Goal: Task Accomplishment & Management: Manage account settings

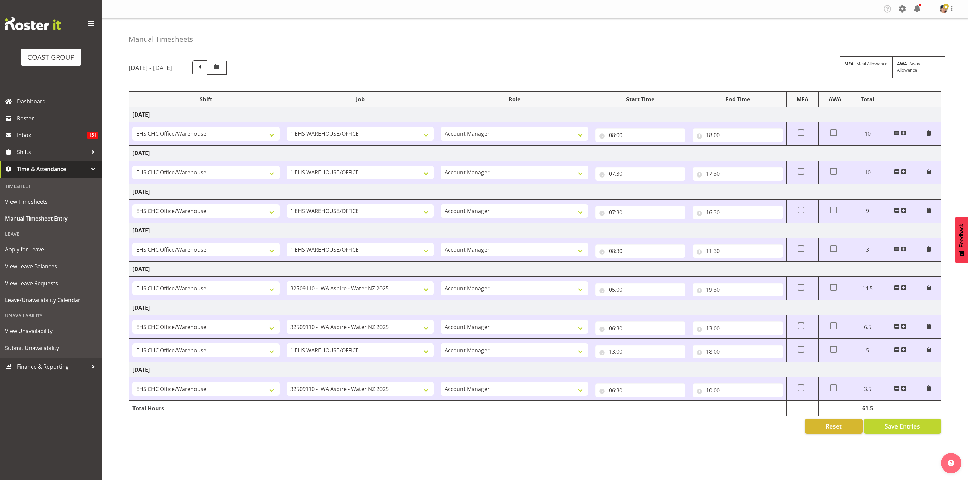
select select "1404"
select select "69"
select select "37"
select select "1404"
select select "69"
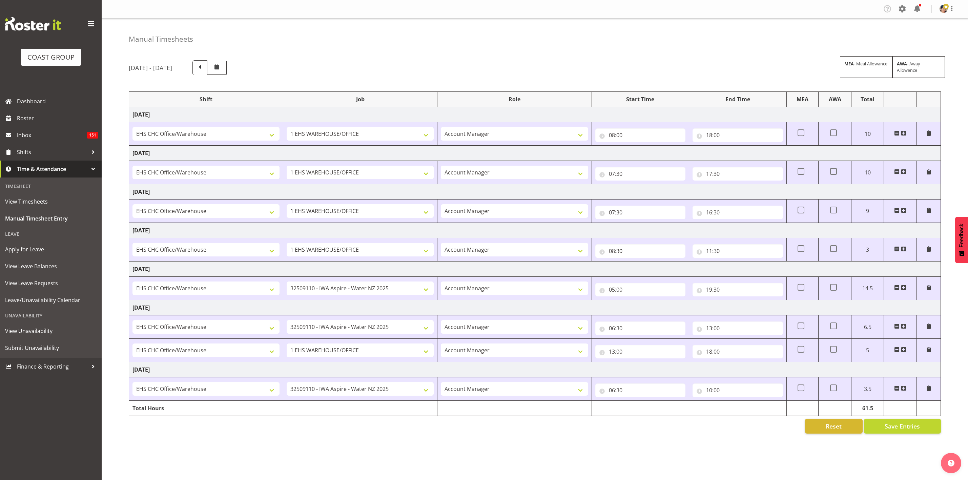
select select "37"
select select "1404"
select select "69"
select select "37"
select select "1404"
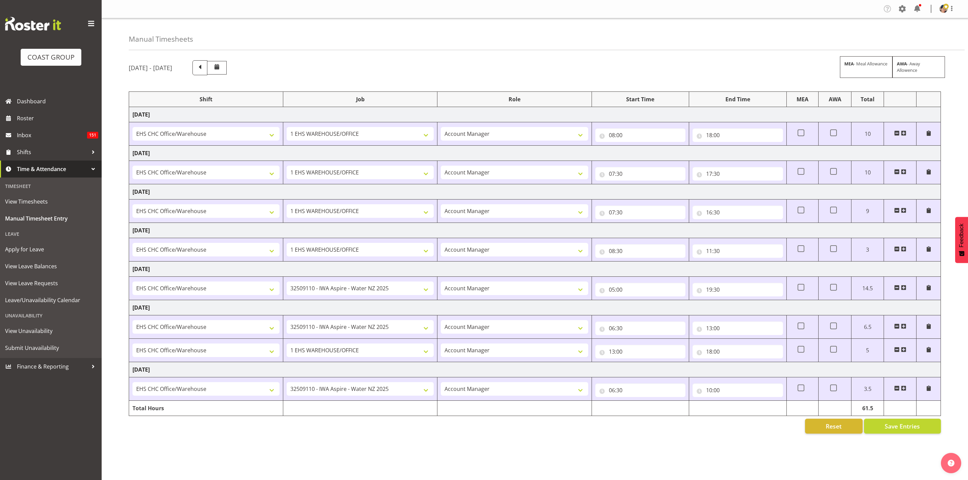
select select "69"
select select "37"
select select "1404"
select select "9028"
select select "37"
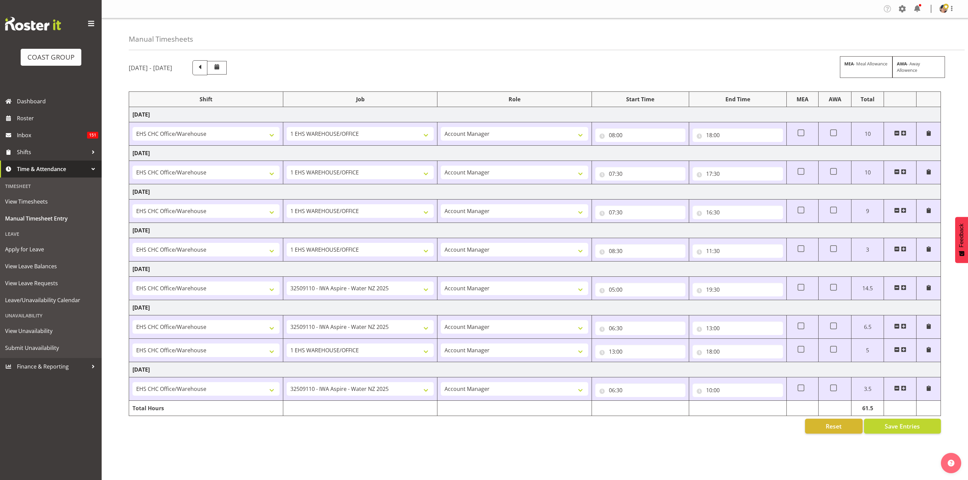
select select "1404"
select select "9028"
select select "37"
select select "1404"
select select "69"
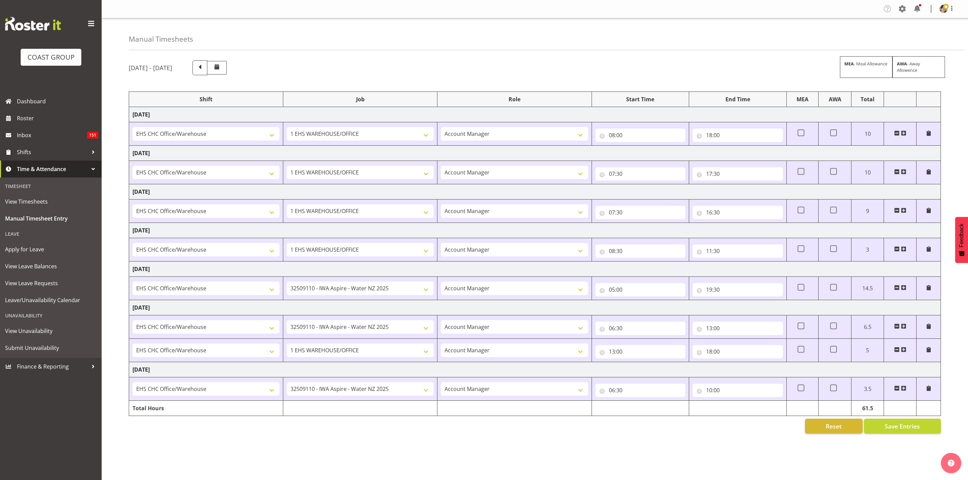
select select "37"
select select "1404"
select select "9028"
select select "37"
click at [905, 389] on span at bounding box center [903, 388] width 5 height 5
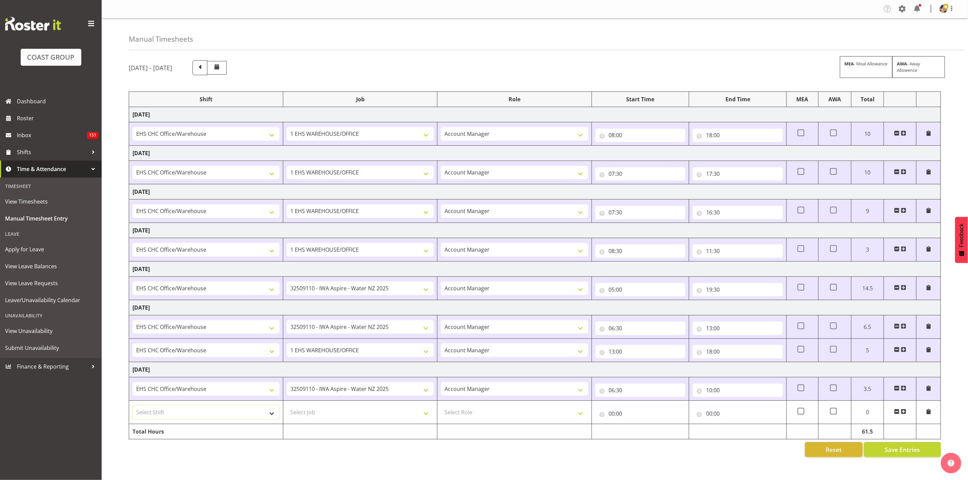
click at [216, 418] on select "Select Shift Break AHICE Break ATSNZ Break All Blacks casual Break Arts canty B…" at bounding box center [205, 413] width 147 height 14
select select "1404"
click at [132, 408] on select "Select Shift Break AHICE Break ATSNZ Break All Blacks casual Break Arts canty B…" at bounding box center [205, 413] width 147 height 14
click at [312, 418] on select "Select Job 1 Carlton Events 1 Carlton Hamilton 1 Carlton Wellington 1 EHS WAREH…" at bounding box center [360, 413] width 147 height 14
select select "69"
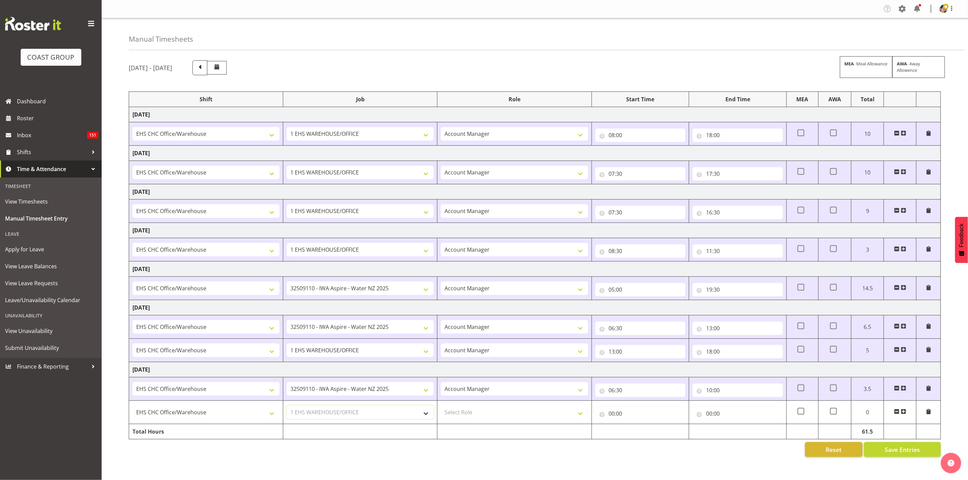
click at [287, 408] on select "Select Job 1 Carlton Events 1 Carlton Hamilton 1 Carlton Wellington 1 EHS WAREH…" at bounding box center [360, 413] width 147 height 14
click at [480, 422] on td "Select Role ACCOUNT MANAGER Account Manager" at bounding box center [514, 412] width 154 height 23
select select "37"
click at [441, 408] on select "Select Role ACCOUNT MANAGER Account Manager" at bounding box center [514, 413] width 147 height 14
click at [627, 418] on input "00:00" at bounding box center [640, 414] width 90 height 14
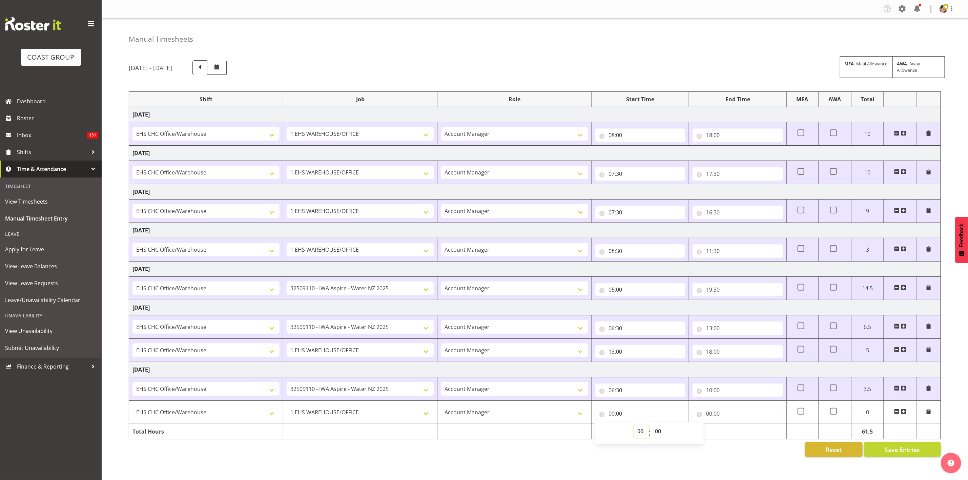
click at [641, 433] on select "00 01 02 03 04 05 06 07 08 09 10 11 12 13 14 15 16 17 18 19 20 21 22 23" at bounding box center [641, 432] width 15 height 14
select select "10"
click at [634, 427] on select "00 01 02 03 04 05 06 07 08 09 10 11 12 13 14 15 16 17 18 19 20 21 22 23" at bounding box center [641, 432] width 15 height 14
type input "10:00"
click at [718, 420] on input "00:00" at bounding box center [738, 414] width 90 height 14
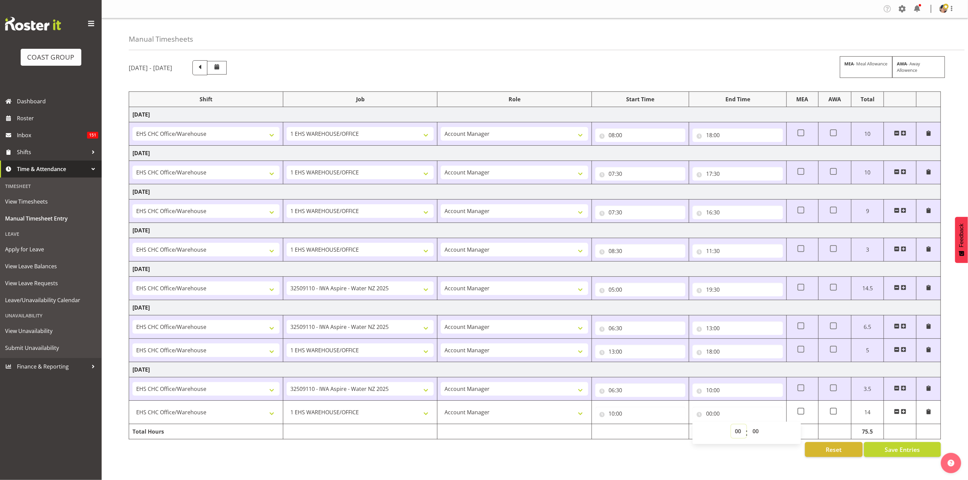
click at [737, 435] on select "00 01 02 03 04 05 06 07 08 09 10 11 12 13 14 15 16 17 18 19 20 21 22 23" at bounding box center [738, 432] width 15 height 14
select select "18"
click at [731, 427] on select "00 01 02 03 04 05 06 07 08 09 10 11 12 13 14 15 16 17 18 19 20 21 22 23" at bounding box center [738, 432] width 15 height 14
type input "18:00"
click at [680, 358] on input "13:00" at bounding box center [640, 352] width 90 height 14
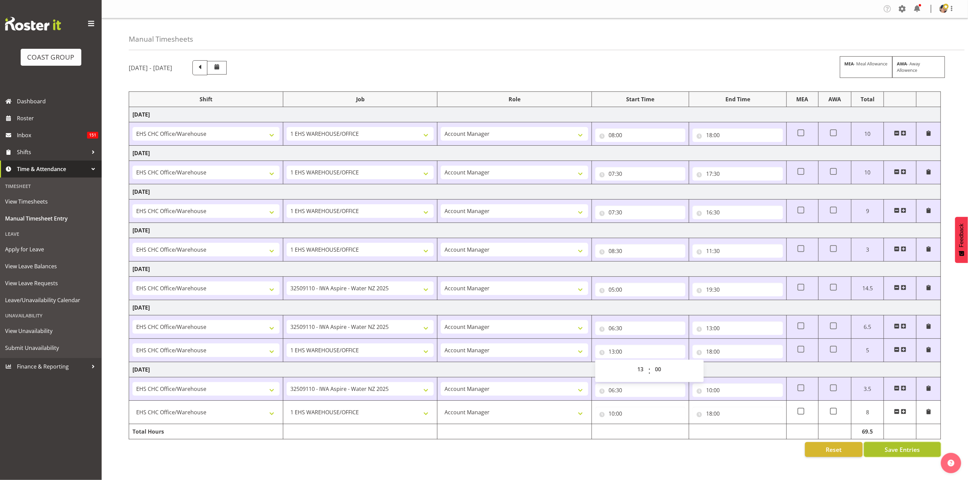
click at [882, 453] on button "Save Entries" at bounding box center [902, 449] width 77 height 15
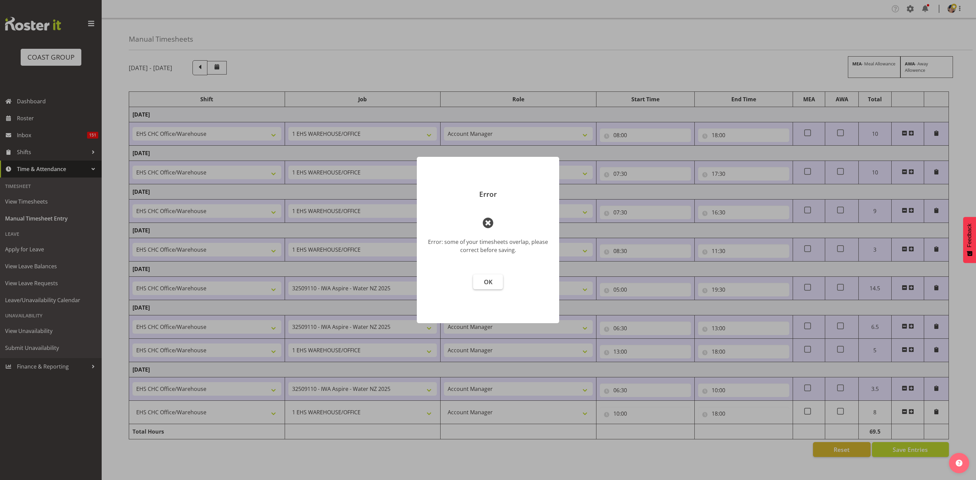
click at [487, 285] on span "OK" at bounding box center [488, 282] width 8 height 8
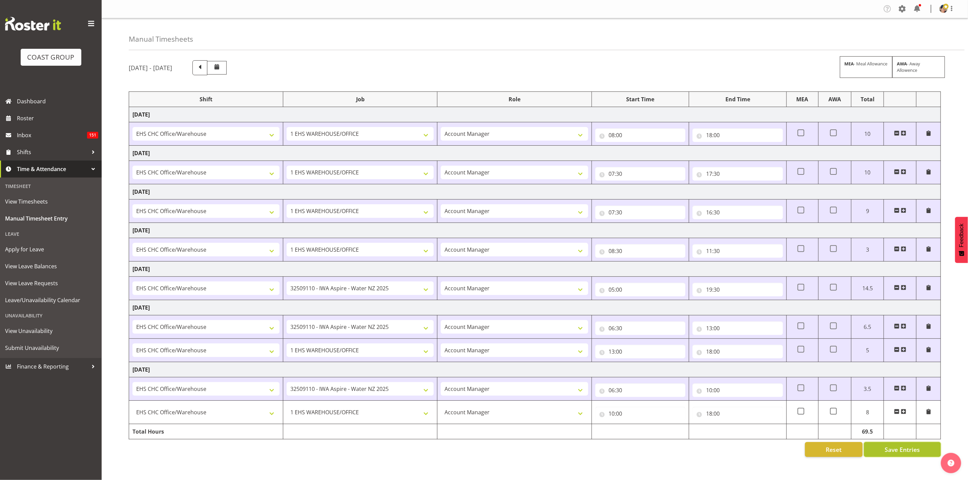
click at [897, 454] on span "Save Entries" at bounding box center [902, 449] width 35 height 9
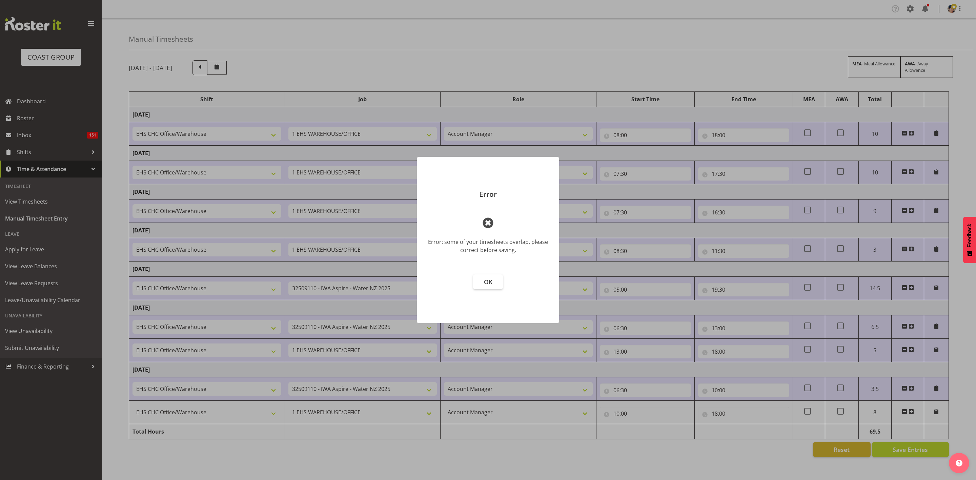
click at [507, 270] on footer "OK" at bounding box center [488, 296] width 142 height 56
click at [486, 283] on span "OK" at bounding box center [488, 282] width 8 height 8
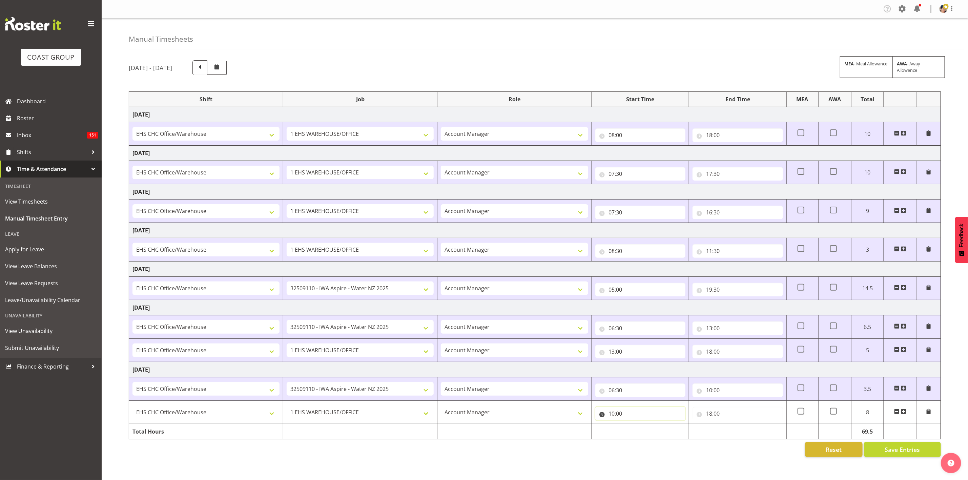
click at [624, 420] on input "10:00" at bounding box center [640, 414] width 90 height 14
click at [660, 435] on select "00 01 02 03 04 05 06 07 08 09 10 11 12 13 14 15 16 17 18 19 20 21 22 23 24 25 2…" at bounding box center [659, 432] width 15 height 14
select select "1"
click at [652, 427] on select "00 01 02 03 04 05 06 07 08 09 10 11 12 13 14 15 16 17 18 19 20 21 22 23 24 25 2…" at bounding box center [659, 432] width 15 height 14
type input "10:01"
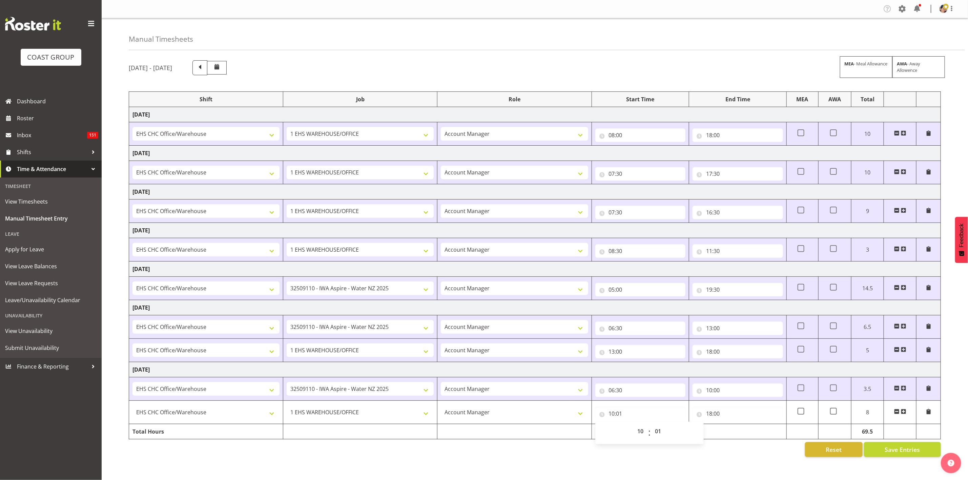
click at [668, 371] on td "Tuesday 30th September 2025" at bounding box center [535, 369] width 812 height 15
click at [894, 451] on span "Save Entries" at bounding box center [902, 449] width 35 height 9
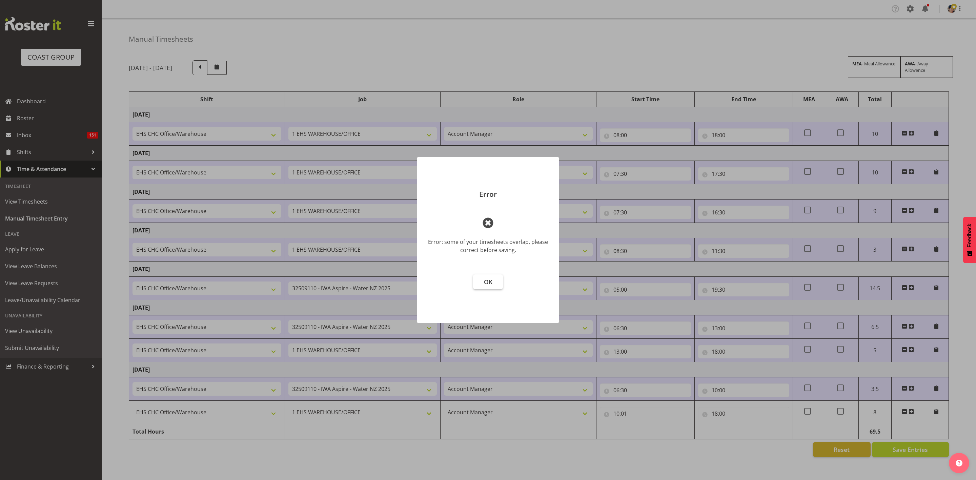
click at [487, 276] on button "OK" at bounding box center [488, 281] width 30 height 15
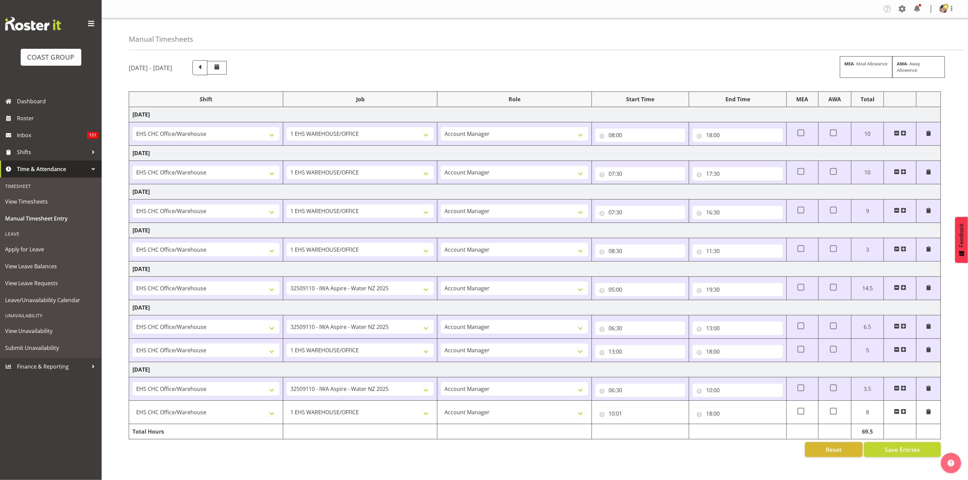
click at [928, 414] on span at bounding box center [928, 411] width 5 height 5
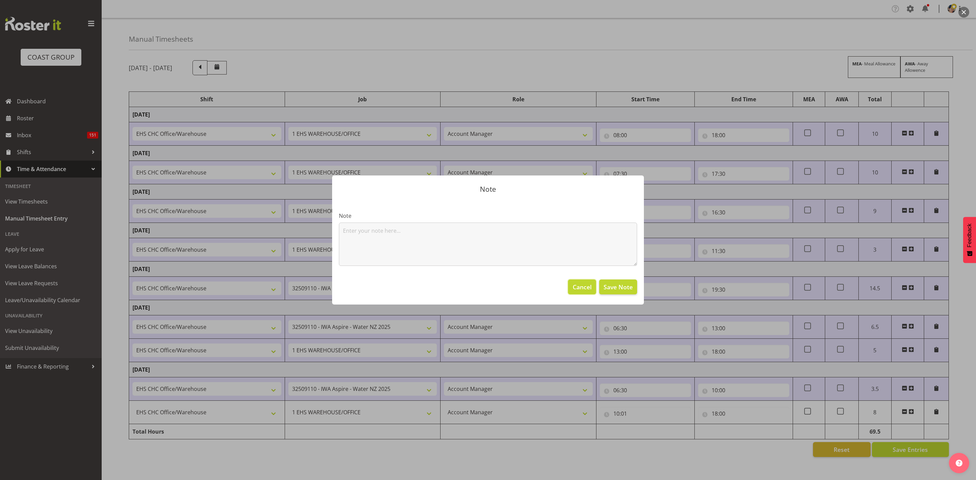
click at [581, 287] on span "Cancel" at bounding box center [582, 287] width 19 height 9
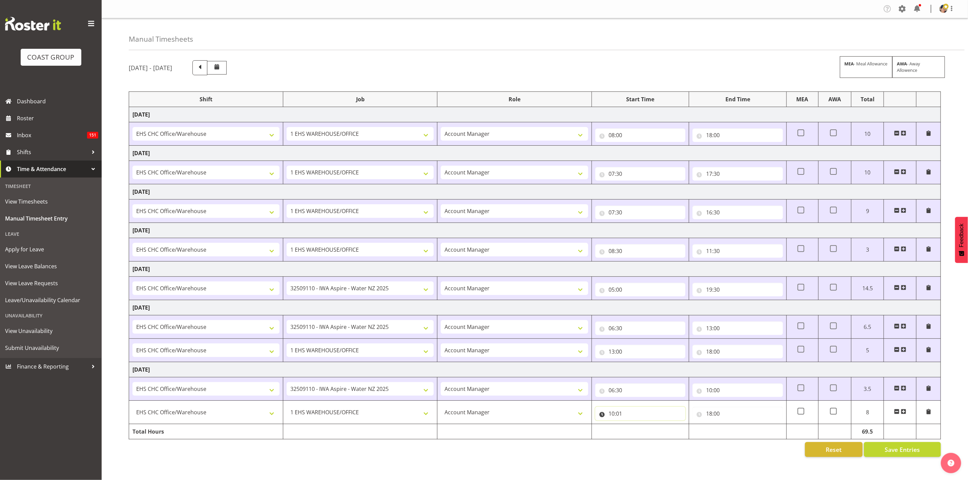
click at [617, 419] on input "10:01" at bounding box center [640, 414] width 90 height 14
click at [642, 432] on select "00 01 02 03 04 05 06 07 08 09 10 11 12 13 14 15 16 17 18 19 20 21 22 23" at bounding box center [641, 432] width 15 height 14
click at [656, 434] on select "00 01 02 03 04 05 06 07 08 09 10 11 12 13 14 15 16 17 18 19 20 21 22 23 24 25 2…" at bounding box center [659, 432] width 15 height 14
select select "0"
click at [652, 427] on select "00 01 02 03 04 05 06 07 08 09 10 11 12 13 14 15 16 17 18 19 20 21 22 23 24 25 2…" at bounding box center [659, 432] width 15 height 14
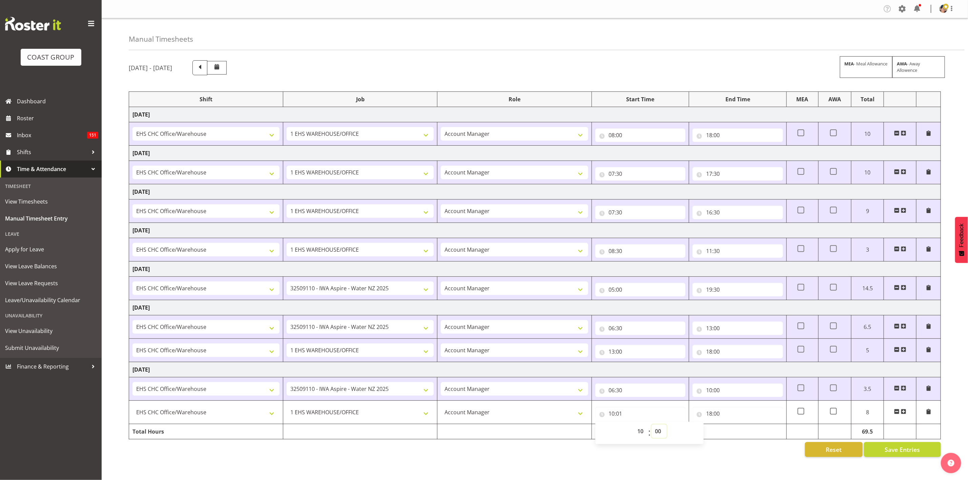
type input "10:00"
click at [709, 397] on input "10:00" at bounding box center [738, 391] width 90 height 14
click at [741, 410] on select "00 01 02 03 04 05 06 07 08 09 10 11 12 13 14 15 16 17 18 19 20 21 22 23" at bounding box center [738, 408] width 15 height 14
select select "9"
click at [731, 404] on select "00 01 02 03 04 05 06 07 08 09 10 11 12 13 14 15 16 17 18 19 20 21 22 23" at bounding box center [738, 408] width 15 height 14
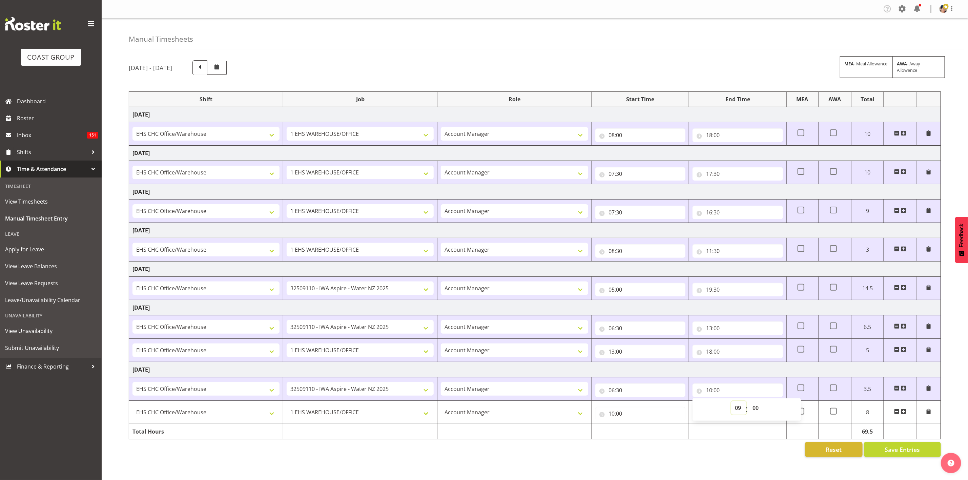
type input "09:00"
click at [754, 413] on select "00 01 02 03 04 05 06 07 08 09 10 11 12 13 14 15 16 17 18 19 20 21 22 23 24 25 2…" at bounding box center [756, 408] width 15 height 14
select select "30"
click at [749, 404] on select "00 01 02 03 04 05 06 07 08 09 10 11 12 13 14 15 16 17 18 19 20 21 22 23 24 25 2…" at bounding box center [756, 408] width 15 height 14
type input "09:30"
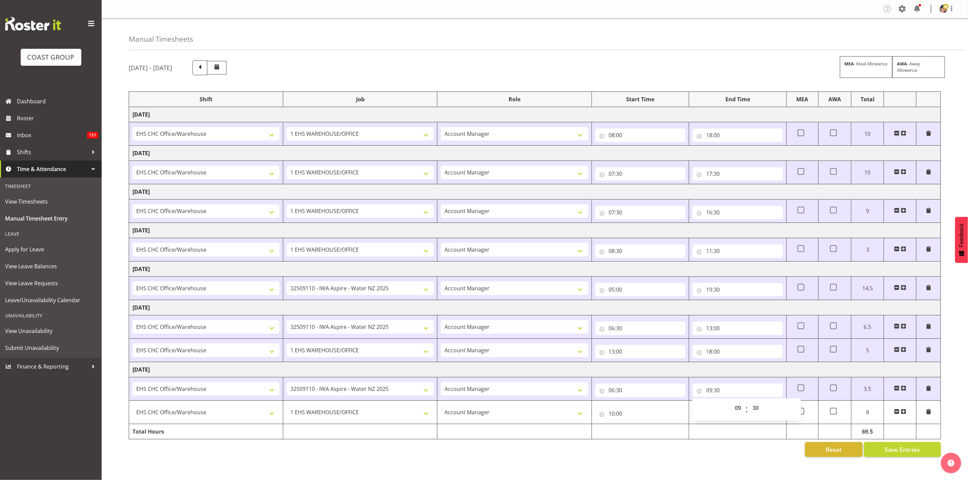
click at [747, 368] on td "Tuesday 30th September 2025" at bounding box center [535, 369] width 812 height 15
click at [882, 454] on button "Save Entries" at bounding box center [902, 449] width 77 height 15
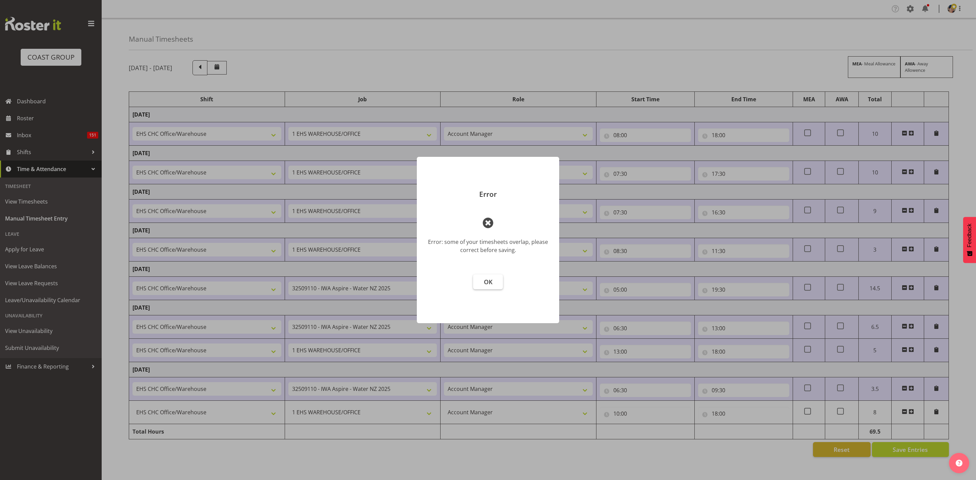
click at [486, 283] on span "OK" at bounding box center [488, 282] width 8 height 8
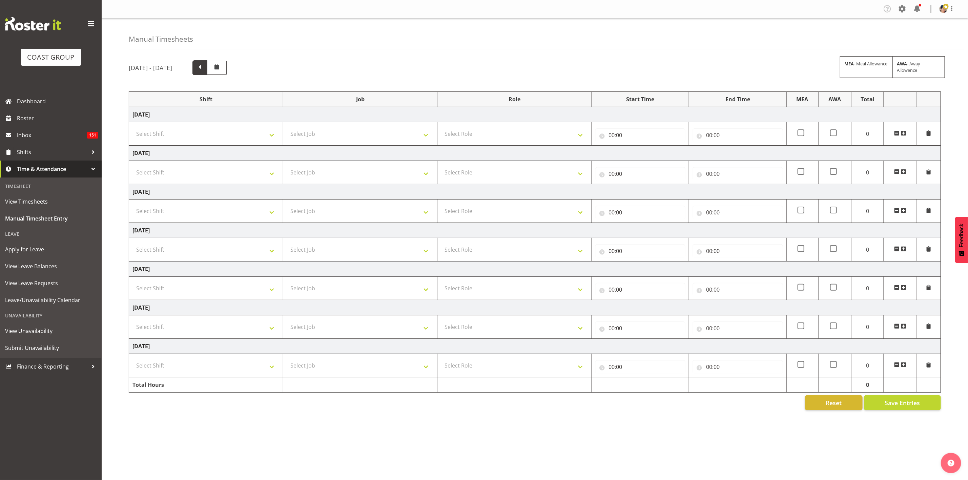
click at [204, 71] on span at bounding box center [200, 67] width 9 height 9
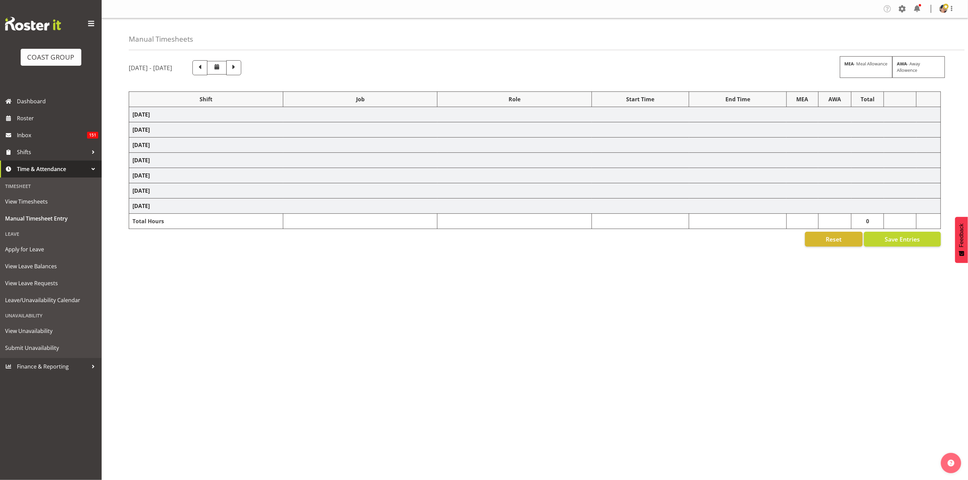
select select "1404"
select select "69"
select select "37"
select select "1404"
select select "69"
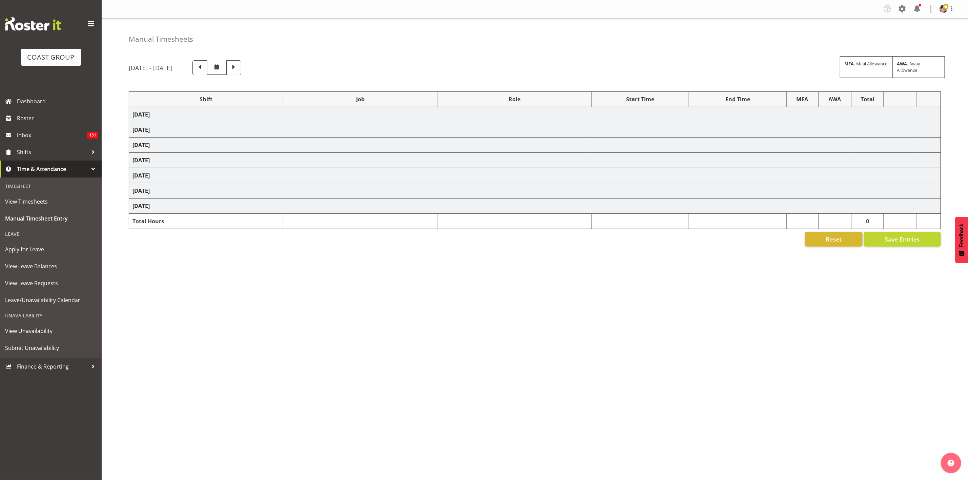
select select "37"
select select "1404"
select select "69"
select select "37"
select select "1404"
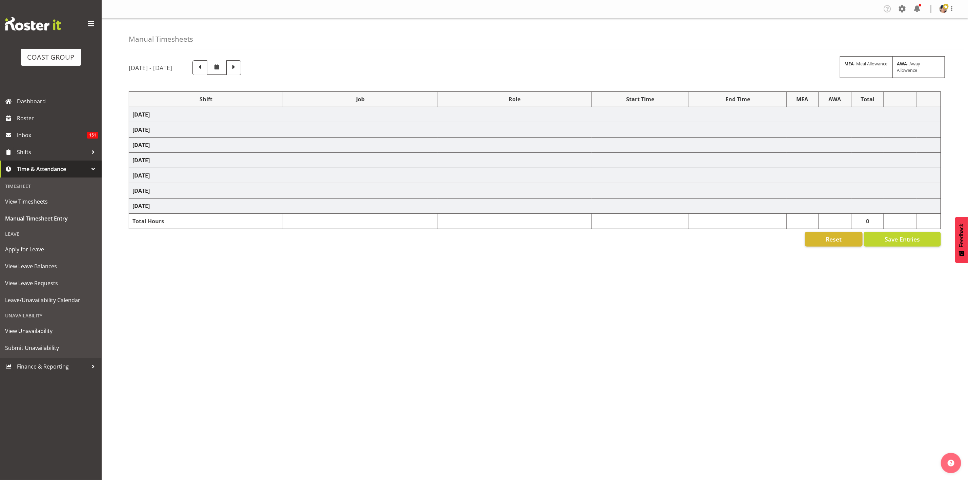
select select "69"
select select "37"
select select "1404"
select select "9028"
select select "37"
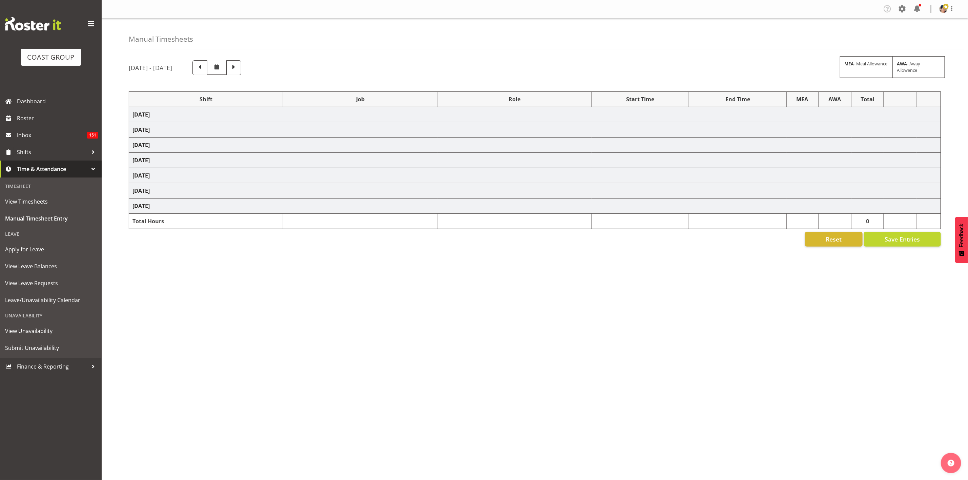
select select "1404"
select select "9028"
select select "37"
select select "1404"
select select "69"
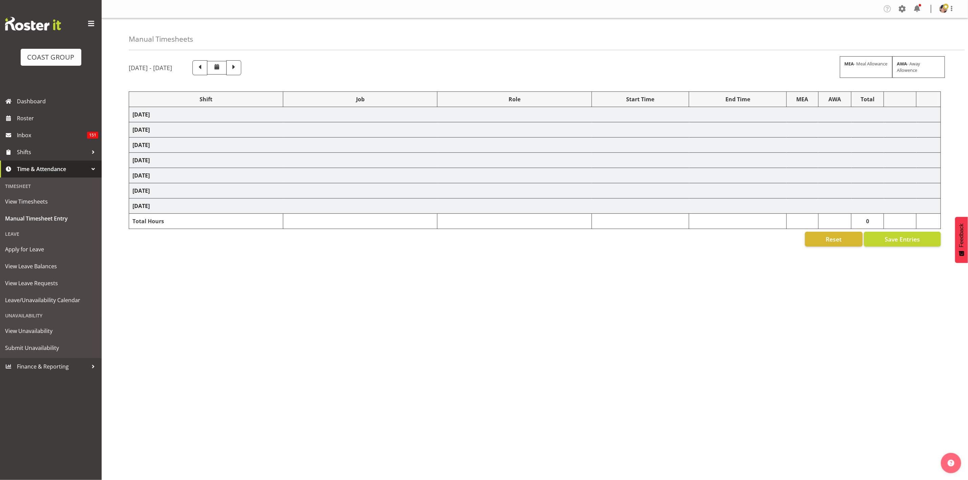
select select "37"
select select "1404"
select select "9028"
select select "37"
select select "1404"
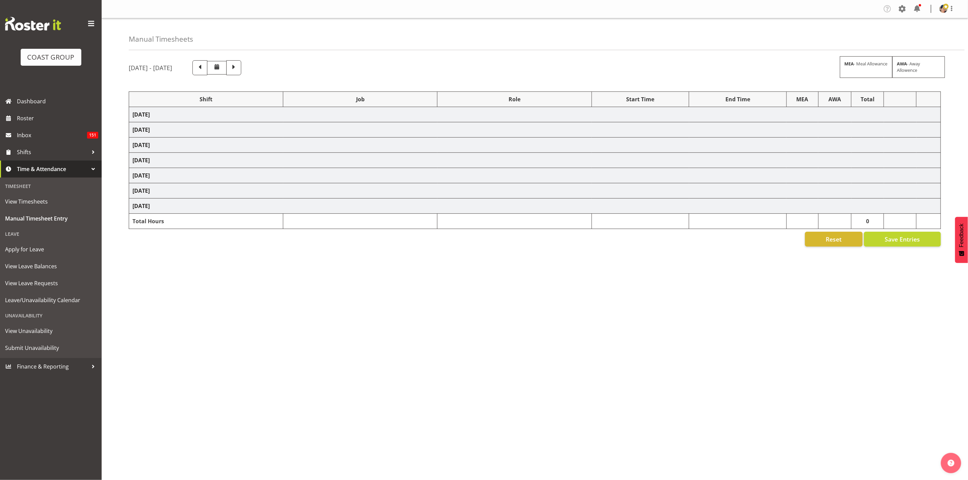
select select "69"
select select "37"
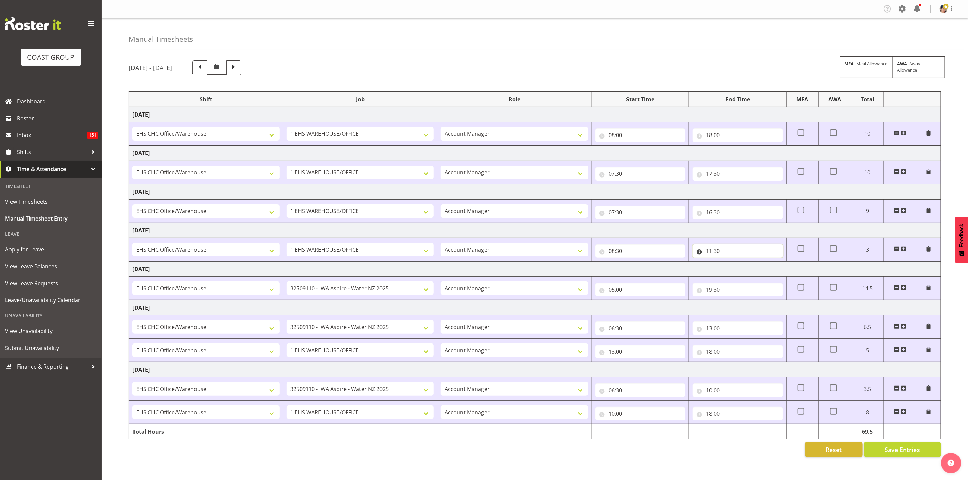
click at [716, 252] on input "11:30" at bounding box center [738, 251] width 90 height 14
click at [735, 269] on select "00 01 02 03 04 05 06 07 08 09 10 11 12 13 14 15 16 17 18 19 20 21 22 23" at bounding box center [738, 269] width 15 height 14
select select "12"
click at [731, 264] on select "00 01 02 03 04 05 06 07 08 09 10 11 12 13 14 15 16 17 18 19 20 21 22 23" at bounding box center [738, 269] width 15 height 14
type input "12:30"
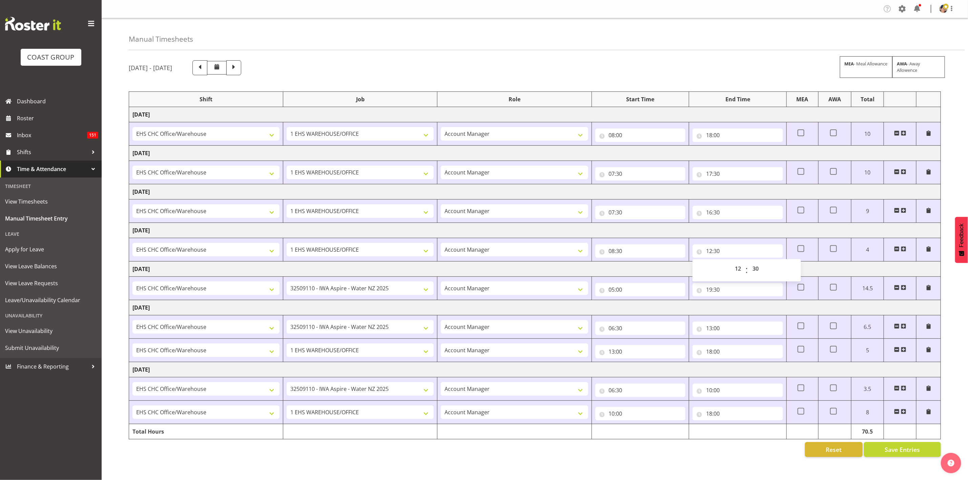
click at [794, 231] on td "Saturday 27th September 2025" at bounding box center [535, 230] width 812 height 15
click at [908, 449] on span "Save Entries" at bounding box center [902, 449] width 35 height 9
click at [40, 204] on span "View Timesheets" at bounding box center [50, 202] width 91 height 10
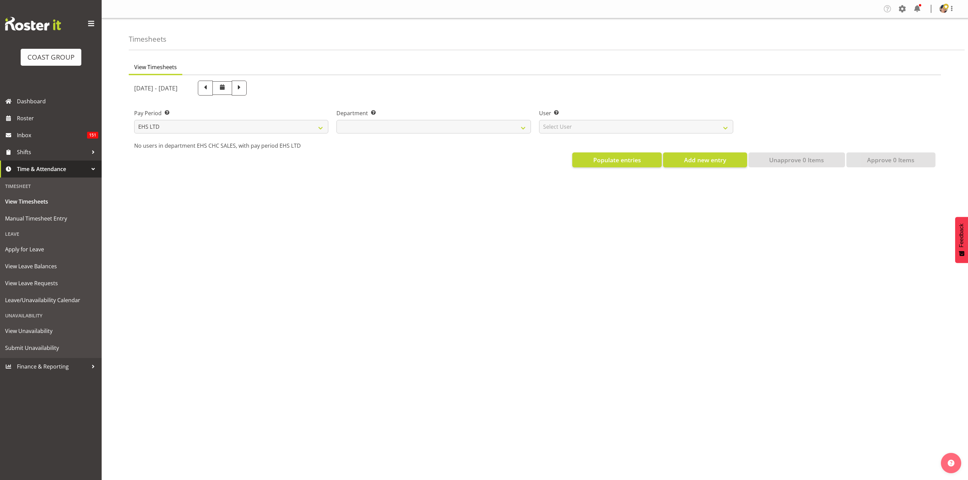
select select "7"
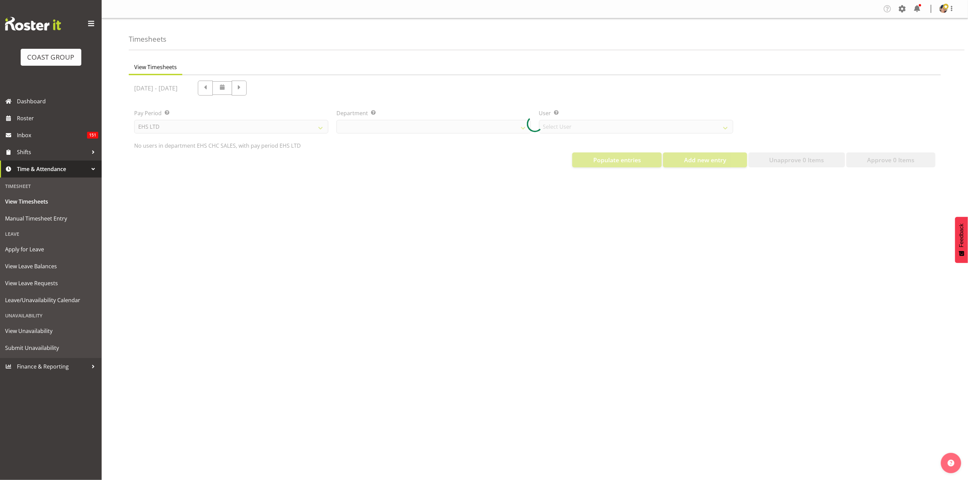
select select "42"
select select "9019"
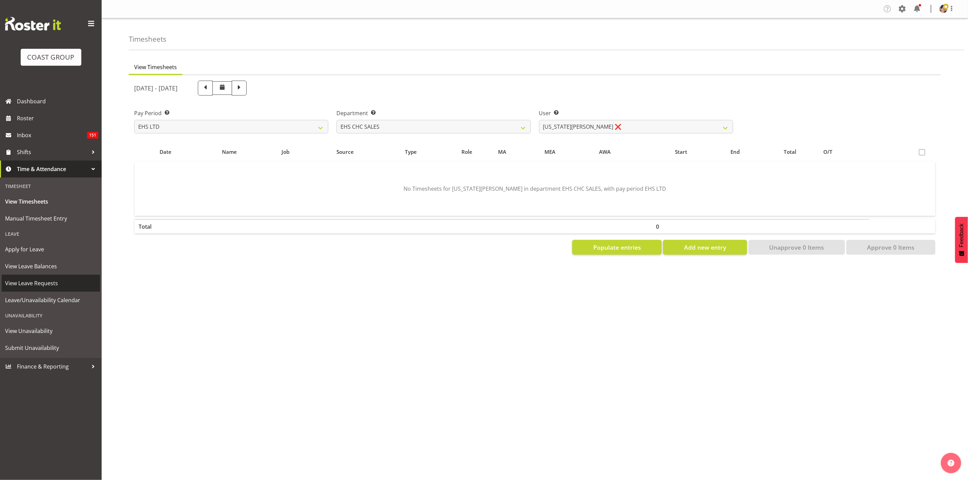
click at [40, 280] on span "View Leave Requests" at bounding box center [50, 283] width 91 height 10
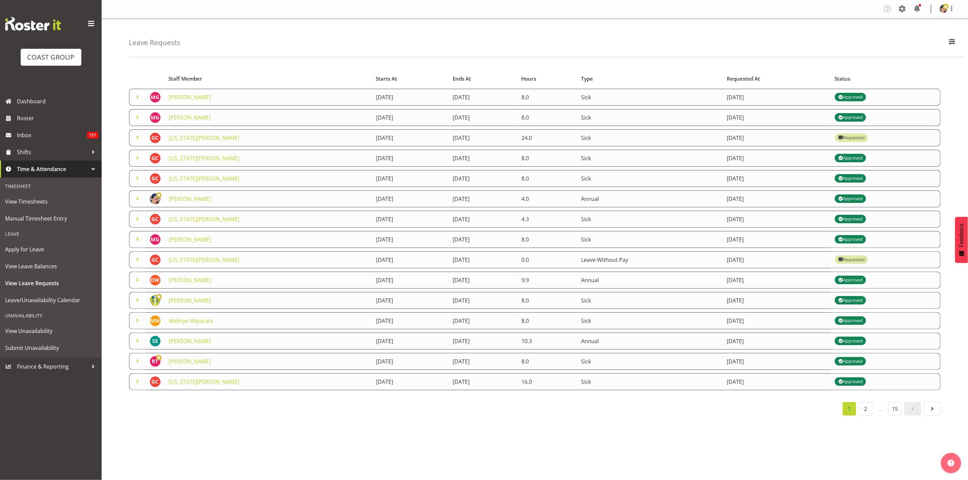
click at [139, 137] on span at bounding box center [138, 138] width 8 height 8
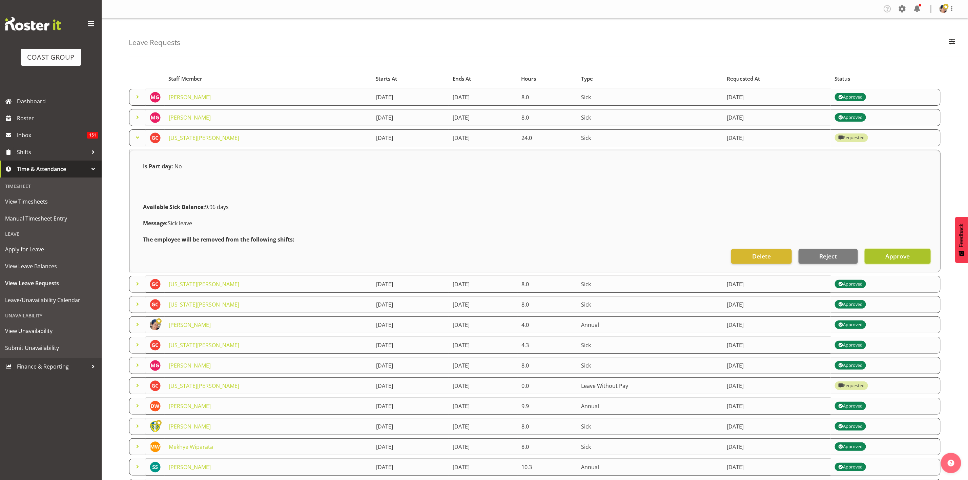
click at [912, 253] on button "Approve" at bounding box center [898, 256] width 66 height 15
click at [138, 137] on span at bounding box center [138, 138] width 8 height 8
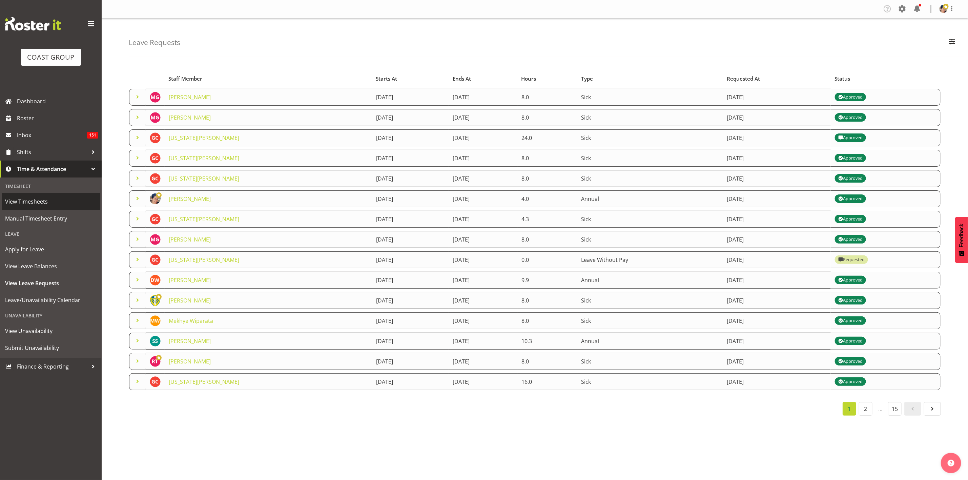
click at [33, 204] on span "View Timesheets" at bounding box center [50, 202] width 91 height 10
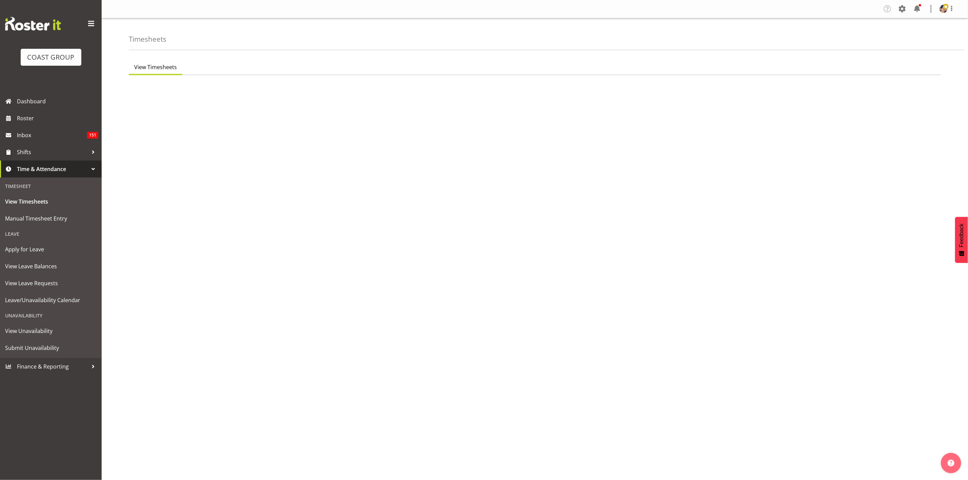
select select "7"
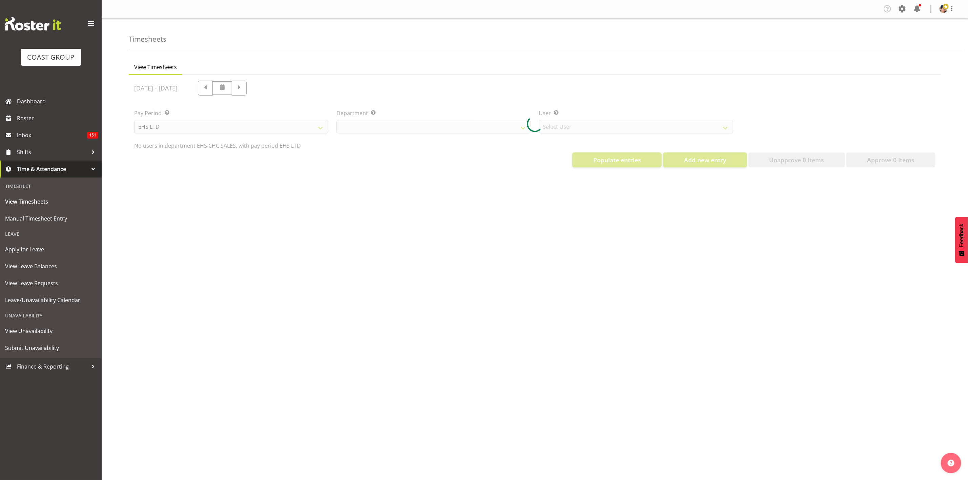
select select "42"
select select "9019"
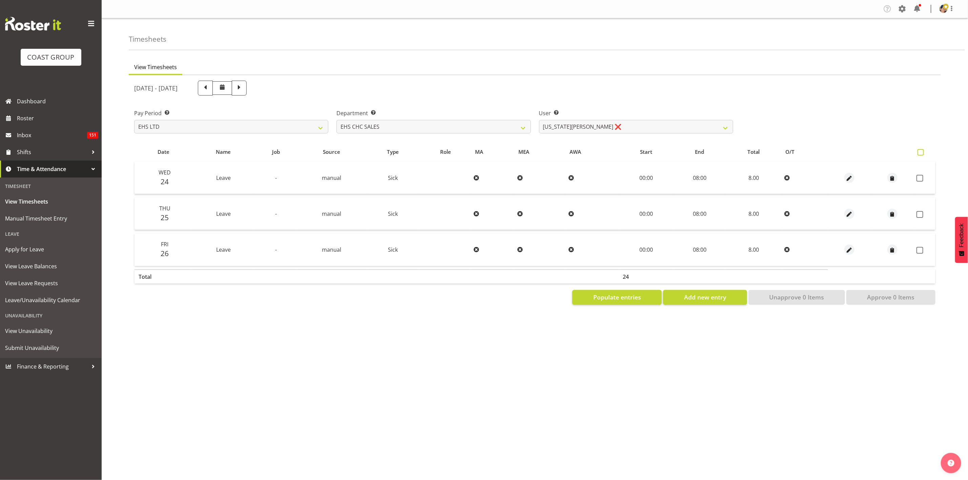
click at [924, 152] on label at bounding box center [923, 152] width 10 height 6
click at [922, 152] on input "checkbox" at bounding box center [920, 152] width 4 height 4
checkbox input "true"
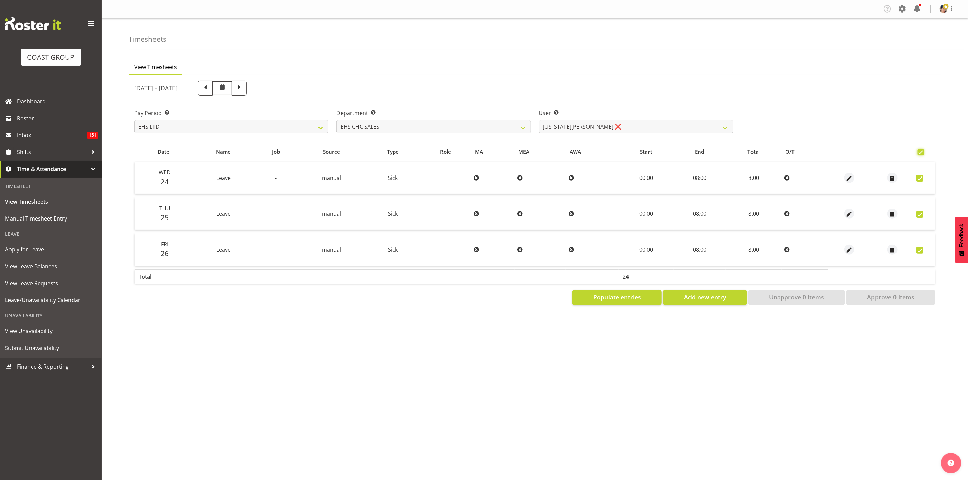
checkbox input "true"
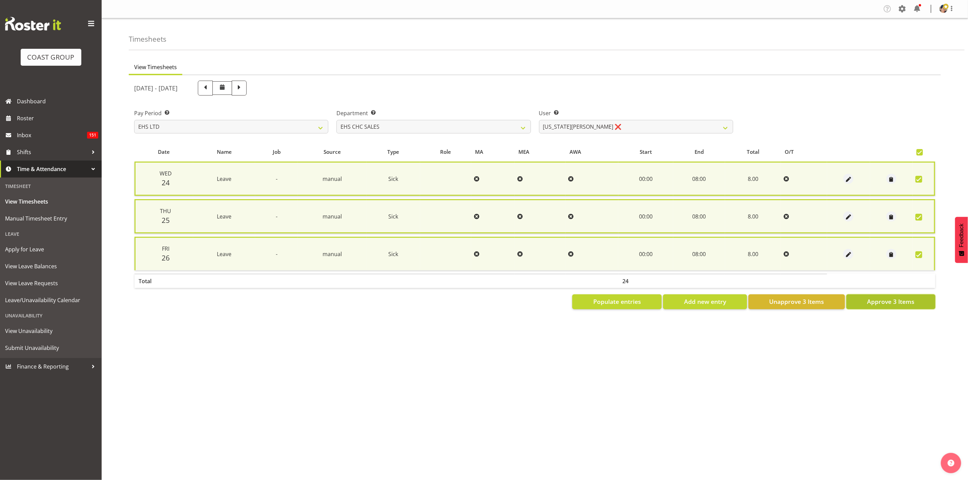
click at [875, 300] on span "Approve 3 Items" at bounding box center [890, 301] width 47 height 9
checkbox input "false"
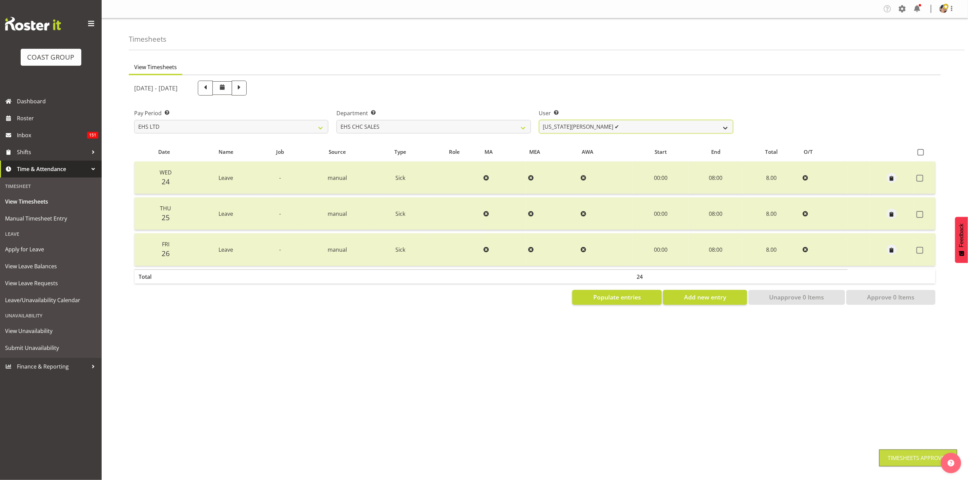
click at [565, 123] on select "[US_STATE][PERSON_NAME] ✔ [PERSON_NAME] ❌ [PERSON_NAME] ❌" at bounding box center [636, 127] width 194 height 14
select select "1147"
click at [539, 120] on select "[US_STATE][PERSON_NAME] ✔ [PERSON_NAME] ❌ [PERSON_NAME] ❌" at bounding box center [636, 127] width 194 height 14
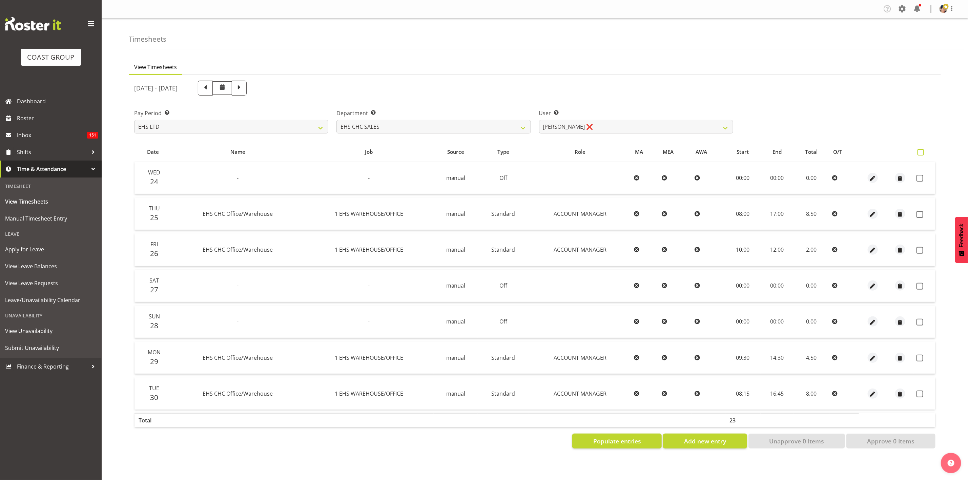
click at [922, 153] on span at bounding box center [921, 152] width 6 height 6
click at [922, 153] on input "checkbox" at bounding box center [920, 152] width 4 height 4
checkbox input "true"
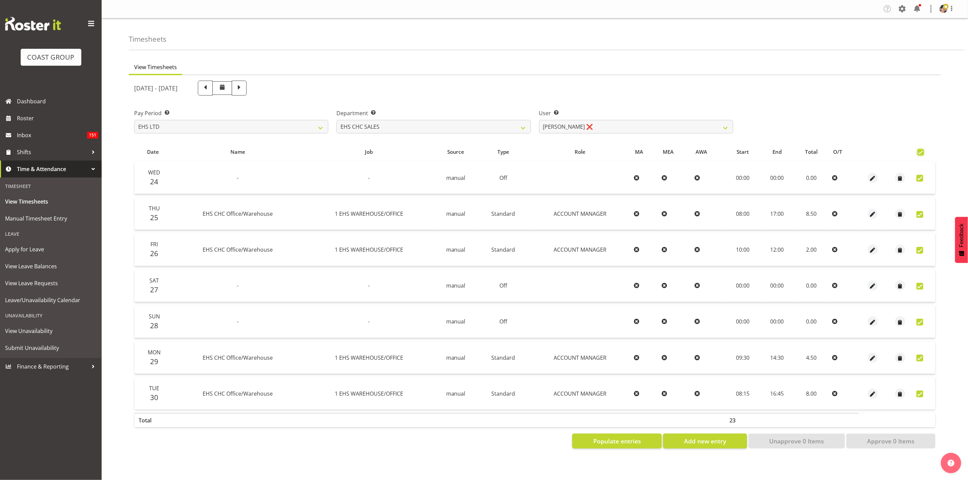
checkbox input "true"
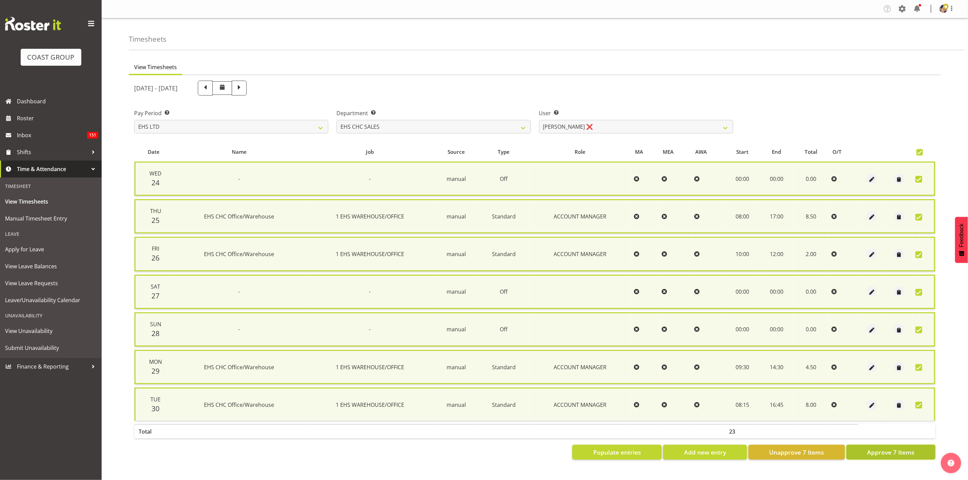
click at [878, 450] on span "Approve 7 Items" at bounding box center [890, 452] width 47 height 9
checkbox input "false"
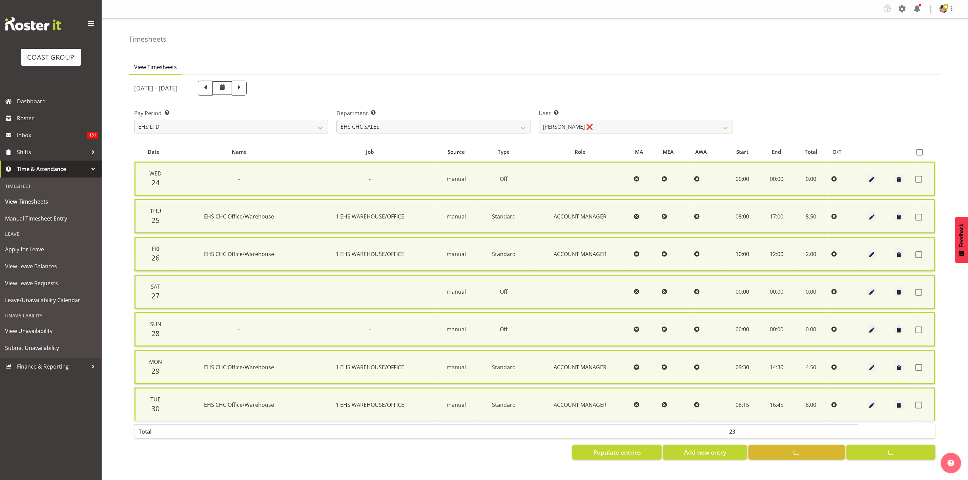
checkbox input "false"
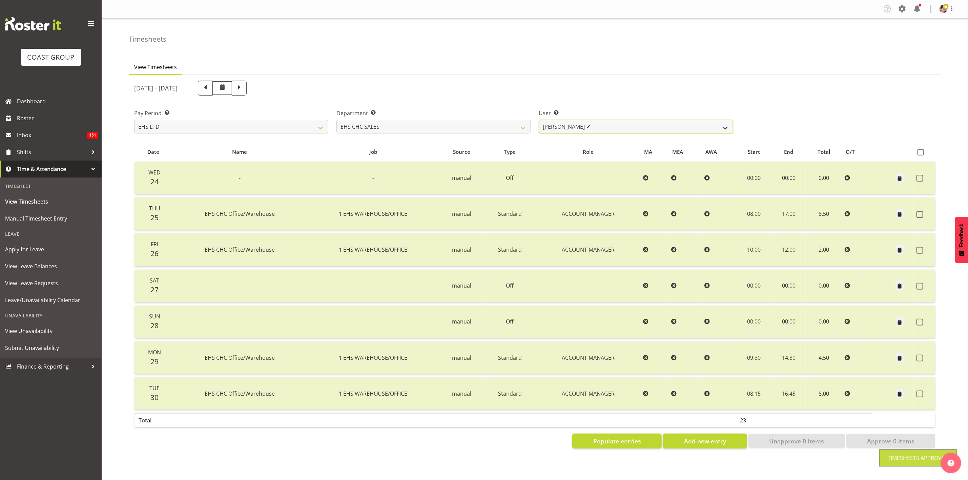
click at [602, 127] on select "[US_STATE][PERSON_NAME] ✔ [PERSON_NAME] ✔ [PERSON_NAME] ❌" at bounding box center [636, 127] width 194 height 14
select select "1148"
click at [539, 120] on select "[US_STATE][PERSON_NAME] ✔ [PERSON_NAME] ✔ [PERSON_NAME] ❌" at bounding box center [636, 127] width 194 height 14
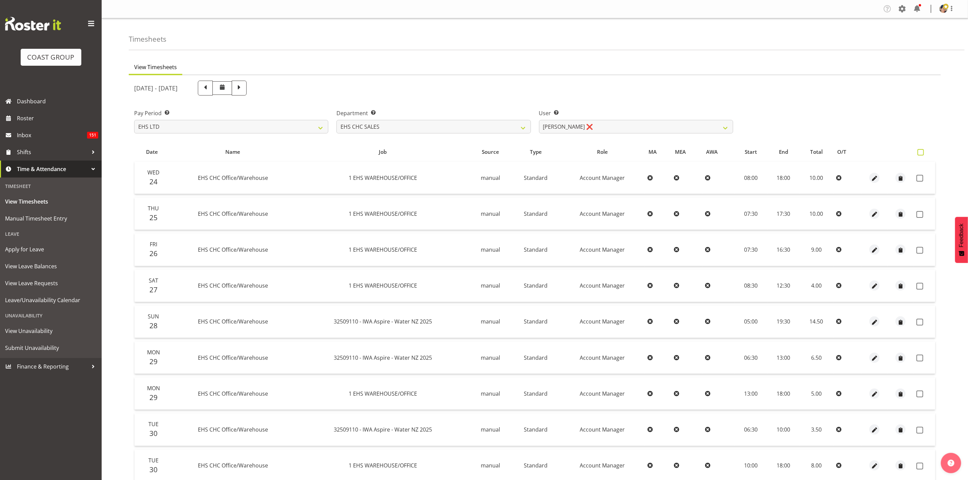
click at [923, 150] on span at bounding box center [921, 152] width 6 height 6
click at [922, 150] on input "checkbox" at bounding box center [920, 152] width 4 height 4
checkbox input "true"
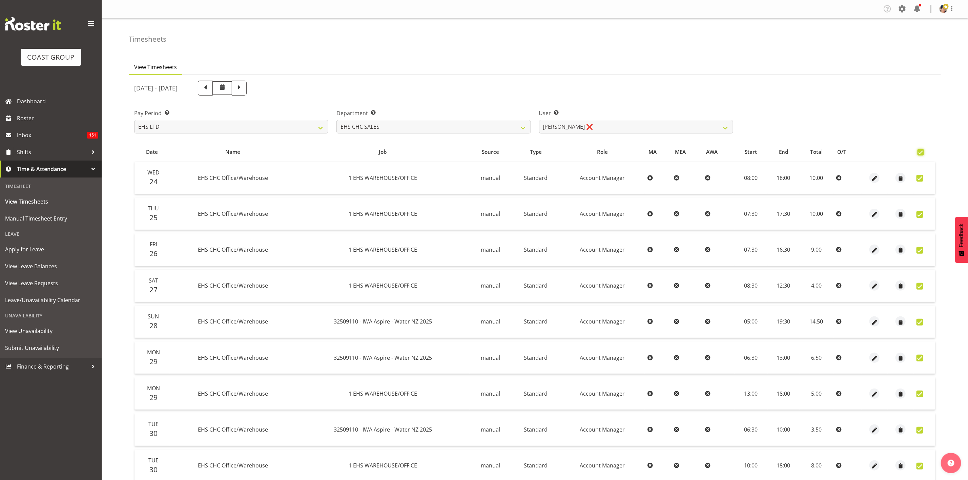
checkbox input "true"
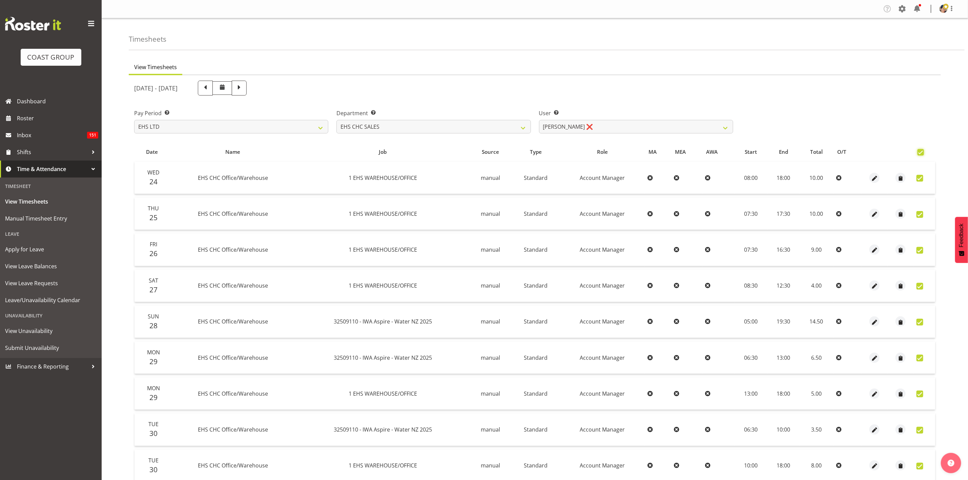
checkbox input "true"
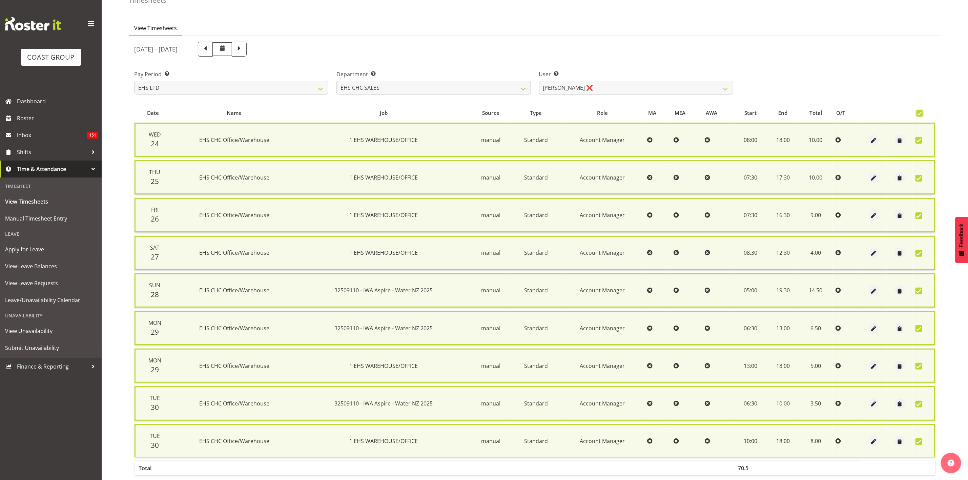
scroll to position [69, 0]
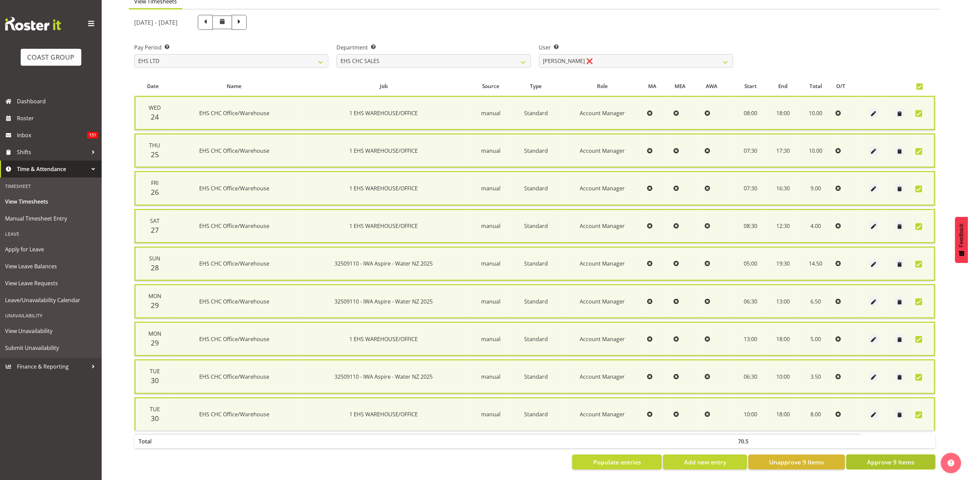
click at [883, 458] on span "Approve 9 Items" at bounding box center [890, 462] width 47 height 9
checkbox input "false"
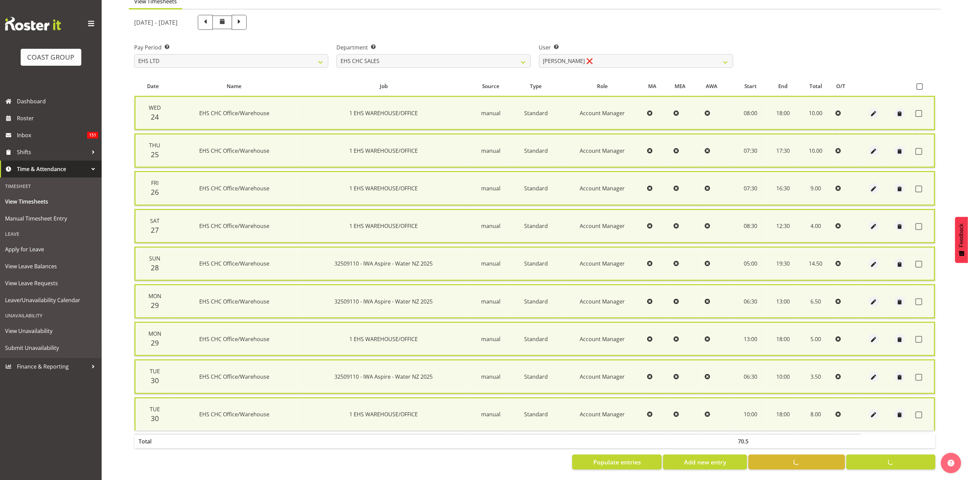
checkbox input "false"
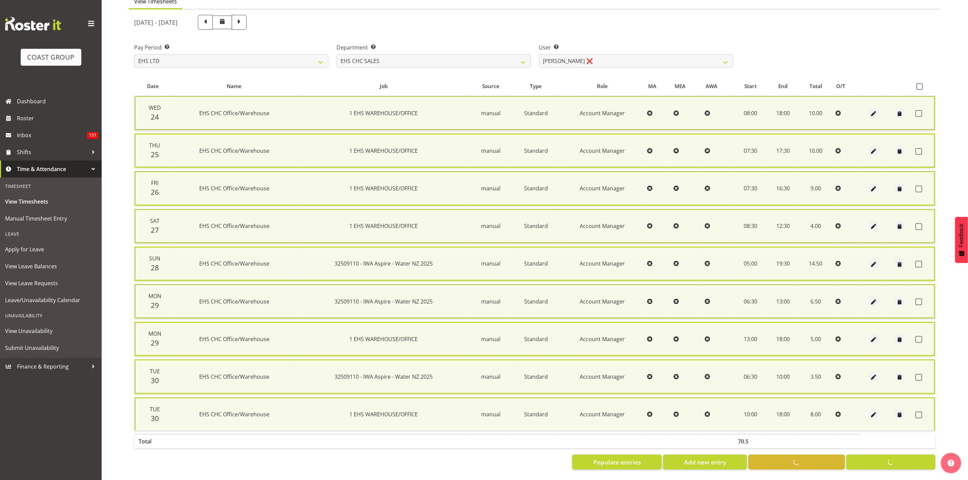
checkbox input "false"
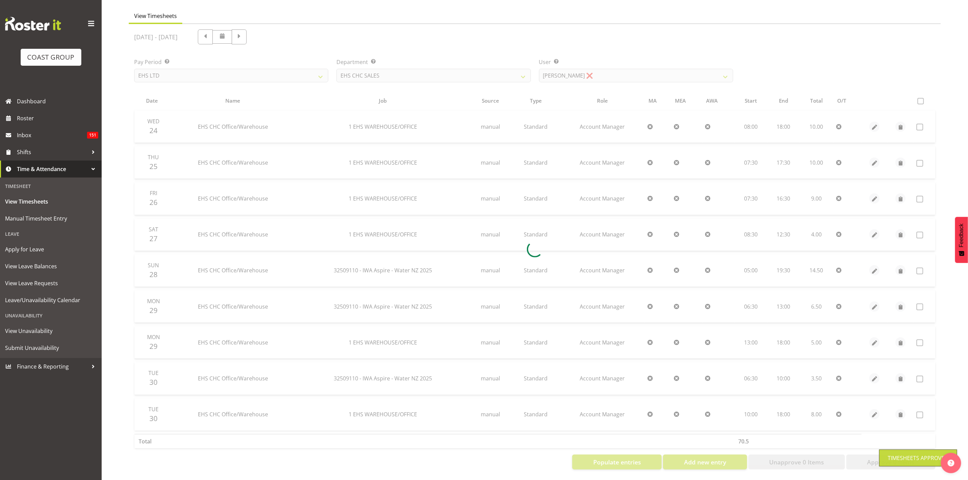
scroll to position [56, 0]
click at [391, 76] on div at bounding box center [535, 249] width 812 height 451
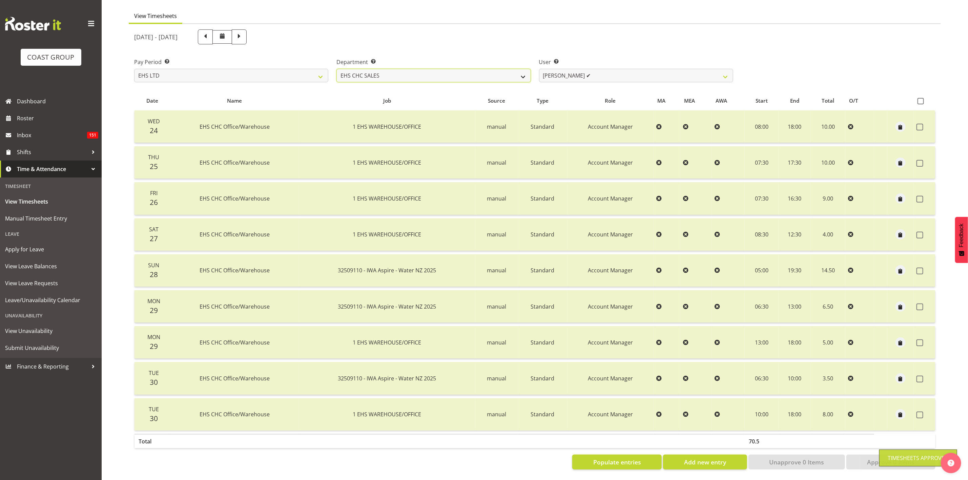
click at [388, 72] on select "EHS CHC OPS EHS CHC SALES" at bounding box center [433, 76] width 194 height 14
select select "41"
click at [336, 69] on select "EHS CHC OPS EHS CHC SALES" at bounding box center [433, 76] width 194 height 14
select select "11515"
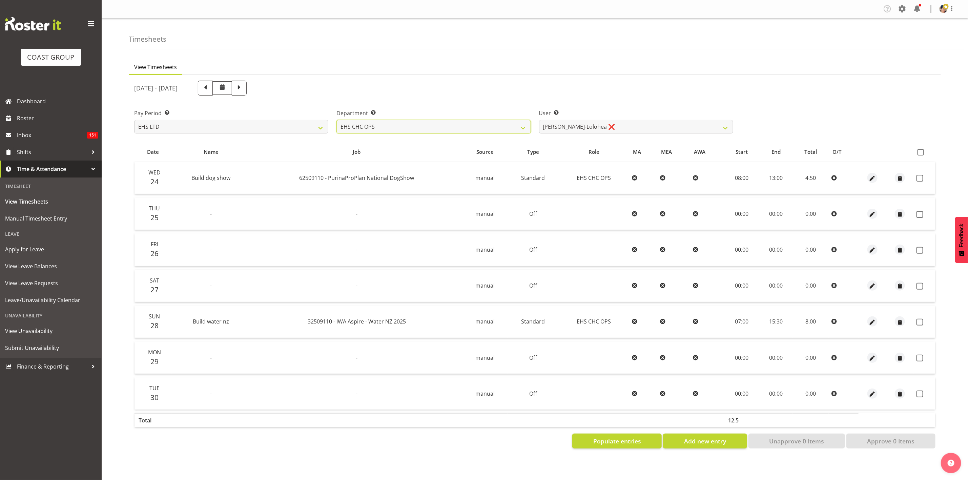
scroll to position [0, 0]
click at [920, 151] on span at bounding box center [921, 152] width 6 height 6
click at [920, 151] on input "checkbox" at bounding box center [920, 152] width 4 height 4
checkbox input "true"
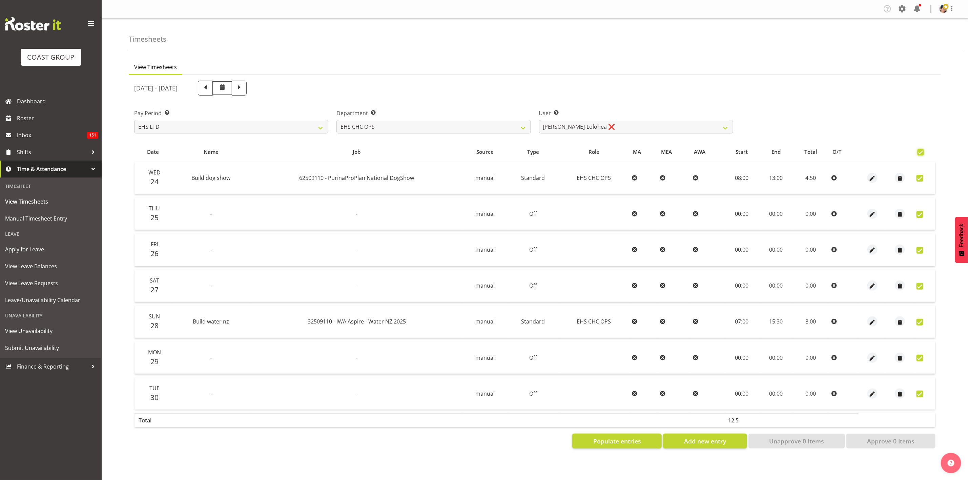
checkbox input "true"
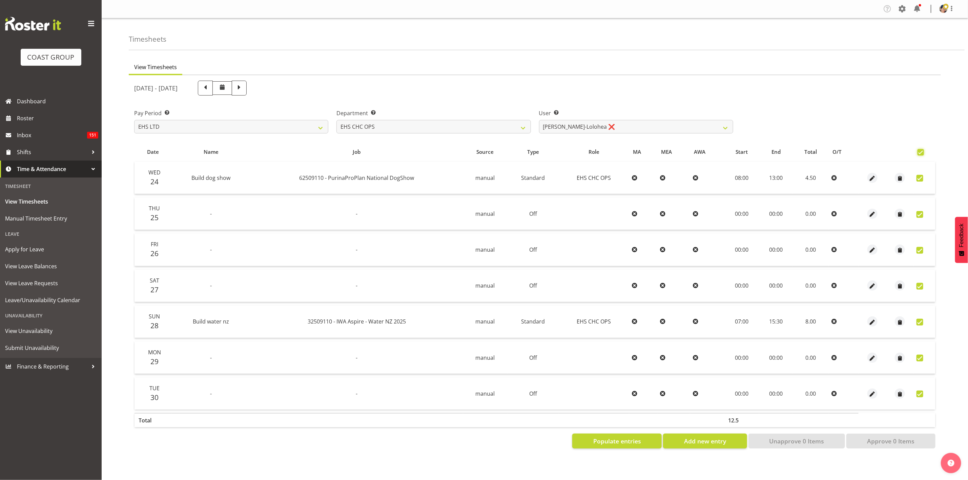
checkbox input "true"
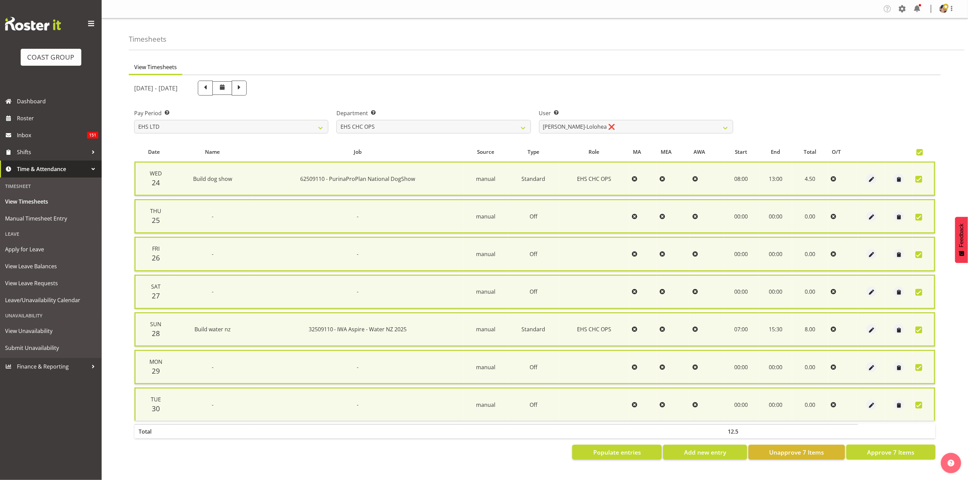
click at [903, 445] on button "Approve 7 Items" at bounding box center [890, 452] width 89 height 15
click at [902, 446] on div "Populate entries Add new entry Unapprove 7 Items Approve 7 Items" at bounding box center [534, 452] width 801 height 15
checkbox input "false"
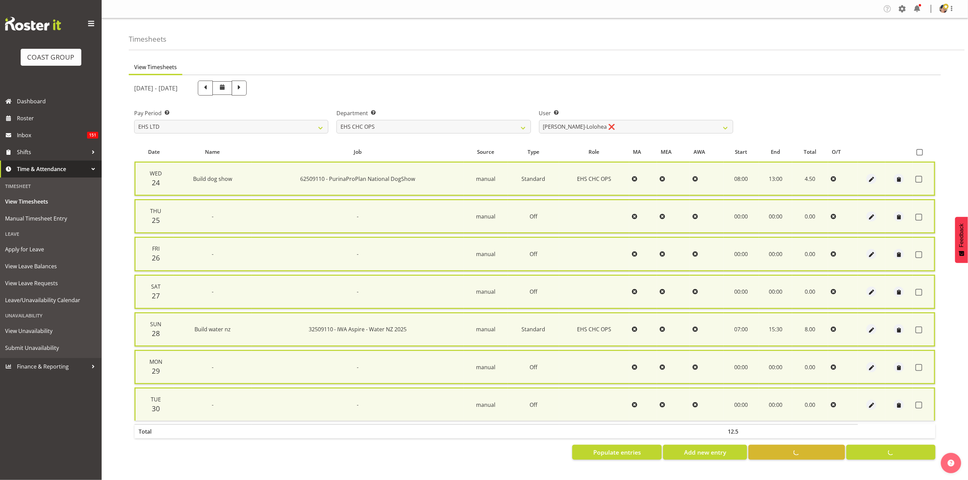
checkbox input "false"
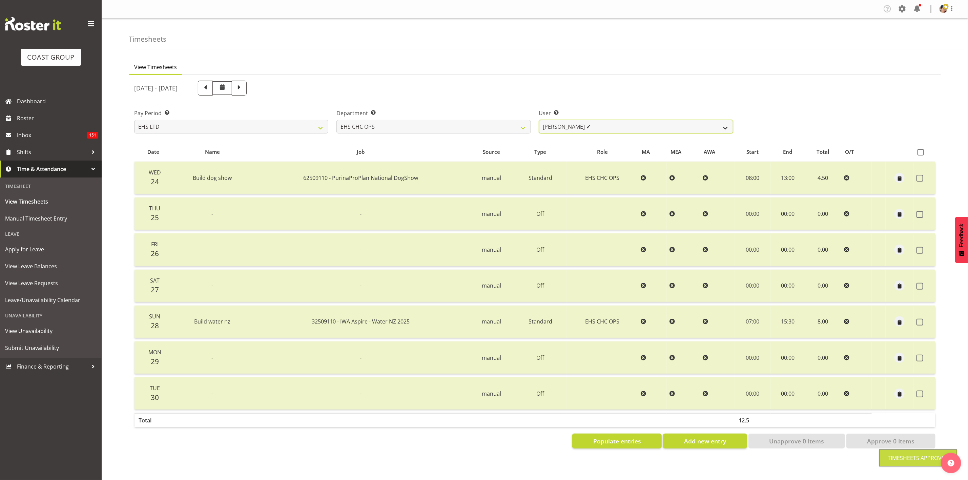
click at [570, 123] on select "[PERSON_NAME] ✔ [PERSON_NAME] ❌ [PERSON_NAME] ❌ [PERSON_NAME] ❌ [PERSON_NAME] ❌…" at bounding box center [636, 127] width 194 height 14
select select "11371"
click at [539, 120] on select "[PERSON_NAME] ✔ [PERSON_NAME] ❌ [PERSON_NAME] ❌ [PERSON_NAME] ❌ [PERSON_NAME] ❌…" at bounding box center [636, 127] width 194 height 14
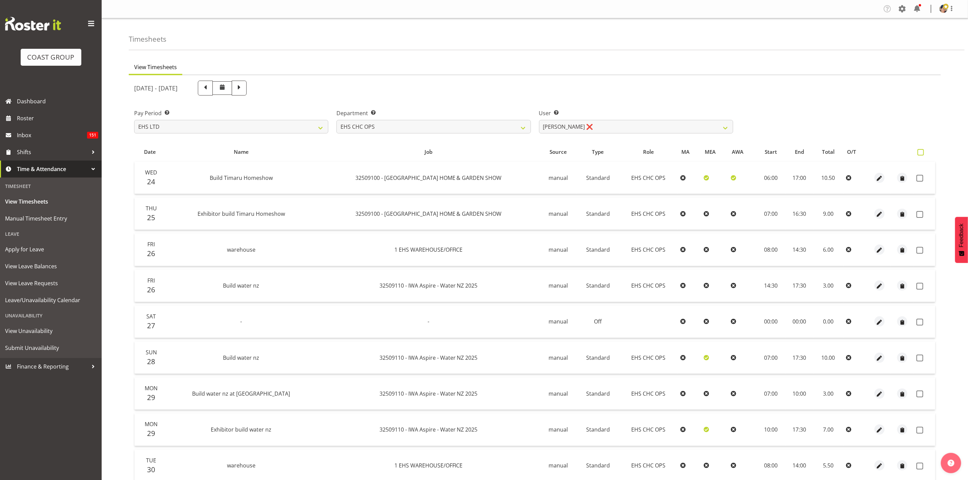
click at [921, 149] on span at bounding box center [921, 152] width 6 height 6
click at [921, 150] on input "checkbox" at bounding box center [920, 152] width 4 height 4
checkbox input "true"
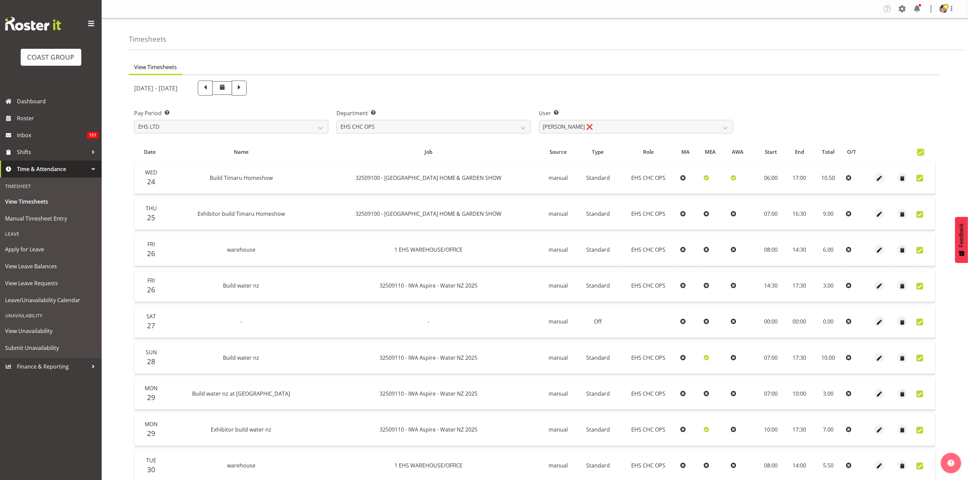
checkbox input "true"
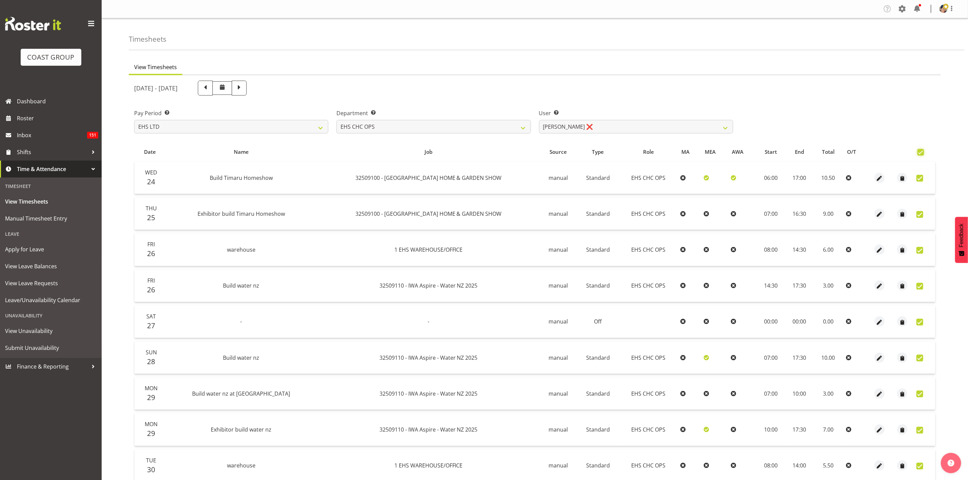
checkbox input "true"
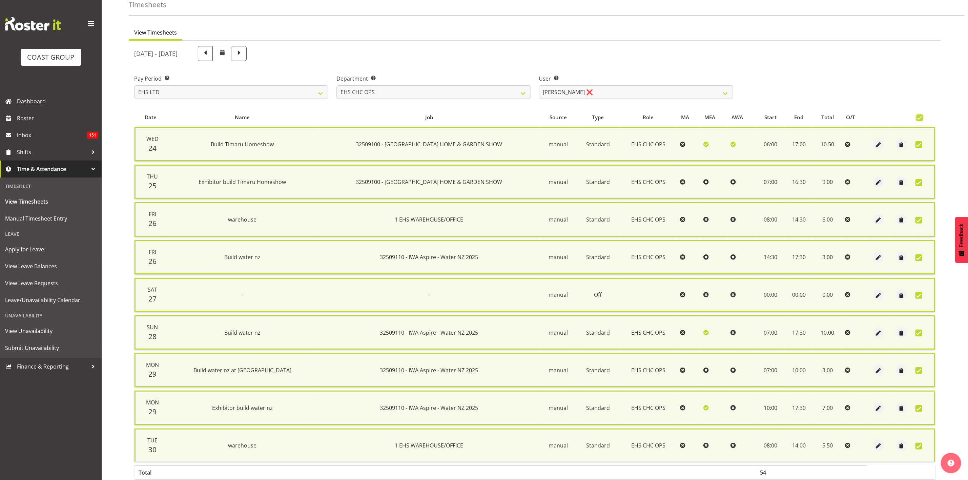
scroll to position [69, 0]
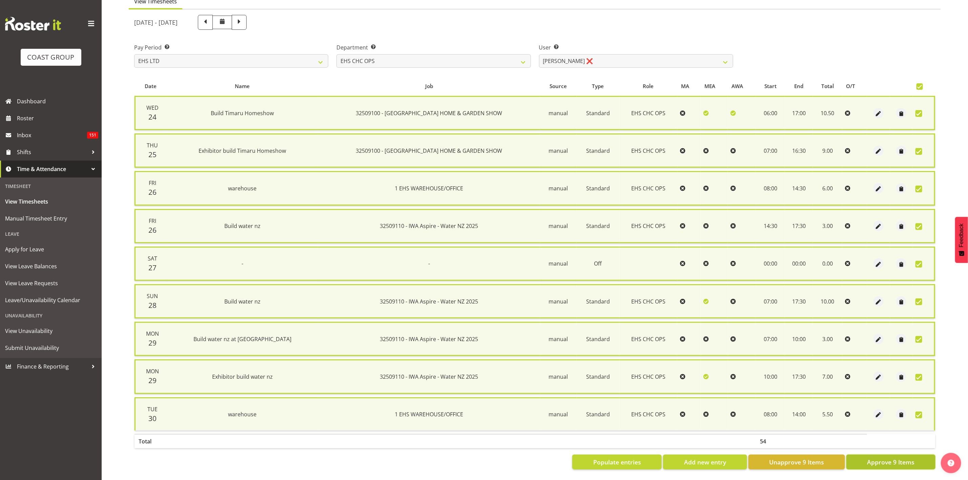
click at [878, 458] on span "Approve 9 Items" at bounding box center [890, 462] width 47 height 9
checkbox input "false"
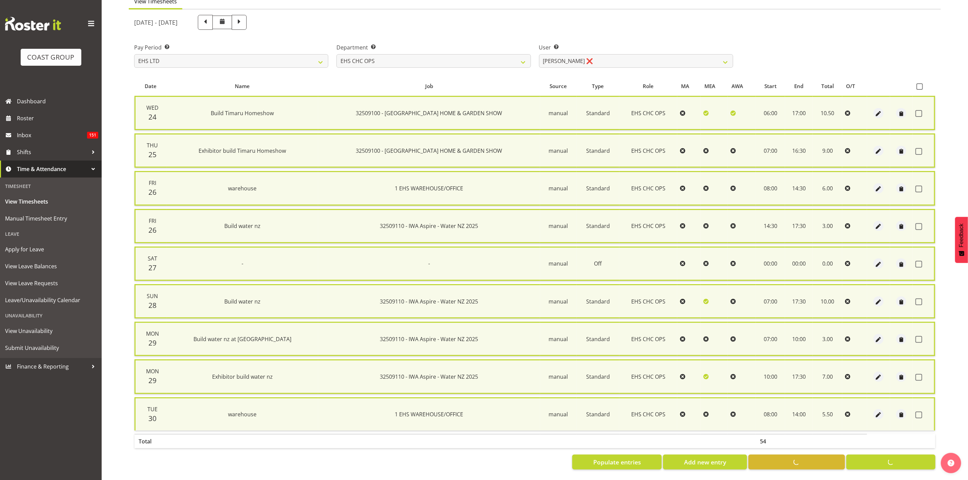
checkbox input "false"
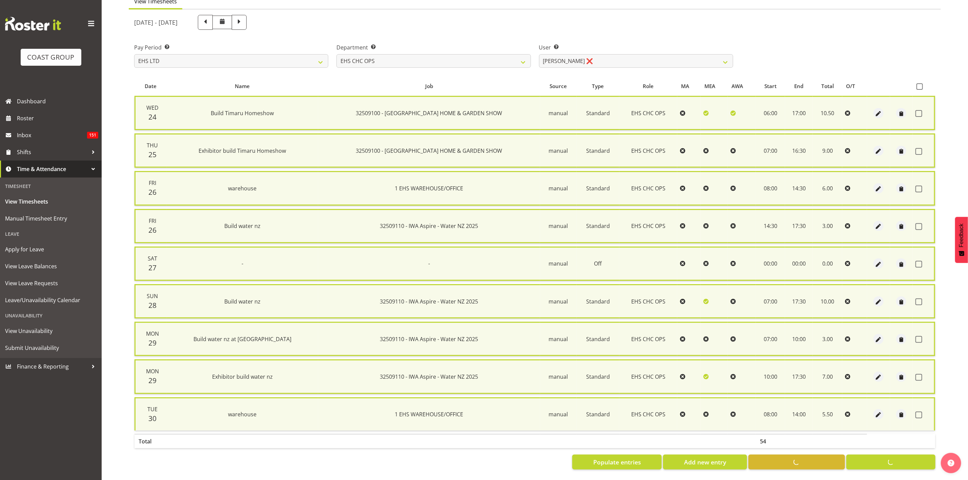
checkbox input "false"
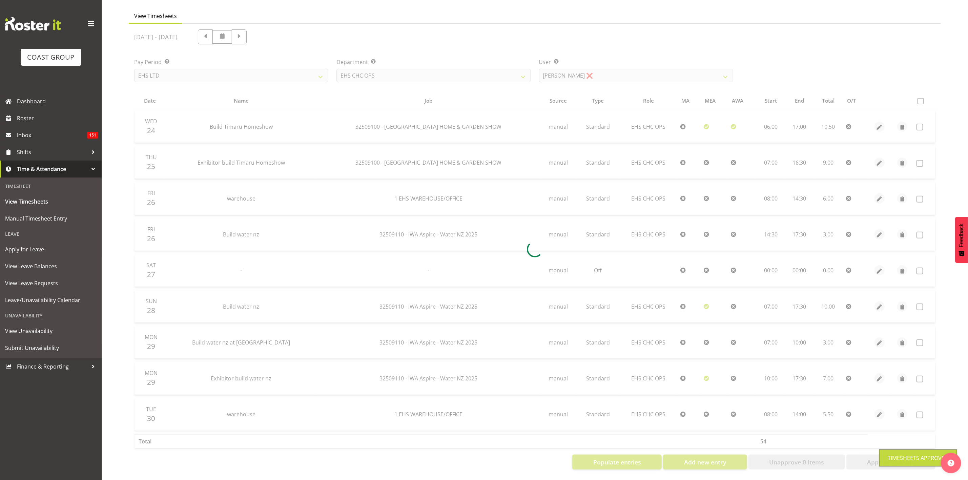
scroll to position [56, 0]
click at [596, 73] on div at bounding box center [535, 249] width 812 height 451
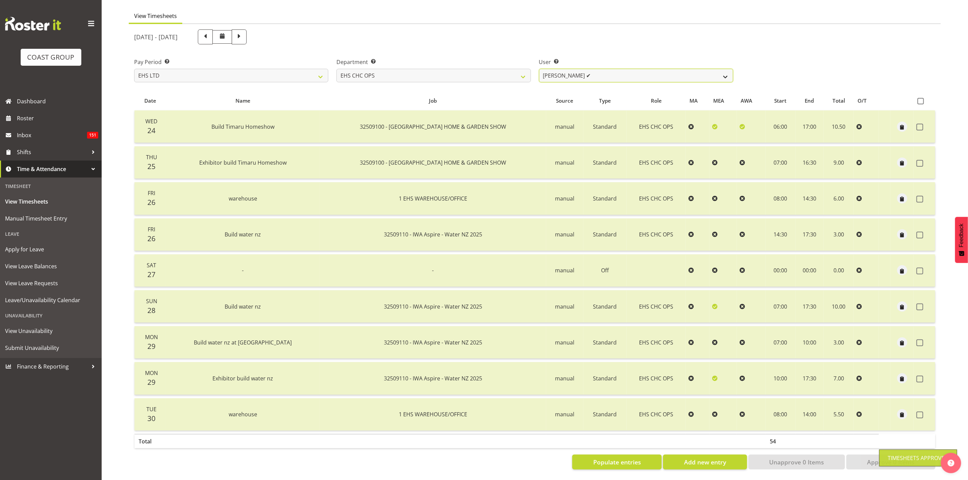
click at [599, 70] on select "[PERSON_NAME] ✔ [PERSON_NAME] ✔ [PERSON_NAME] ❌ [PERSON_NAME] ❌ [PERSON_NAME] ❌…" at bounding box center [636, 76] width 194 height 14
select select "11514"
click at [539, 69] on select "[PERSON_NAME] ✔ [PERSON_NAME] ✔ [PERSON_NAME] ❌ [PERSON_NAME] ❌ [PERSON_NAME] ❌…" at bounding box center [636, 76] width 194 height 14
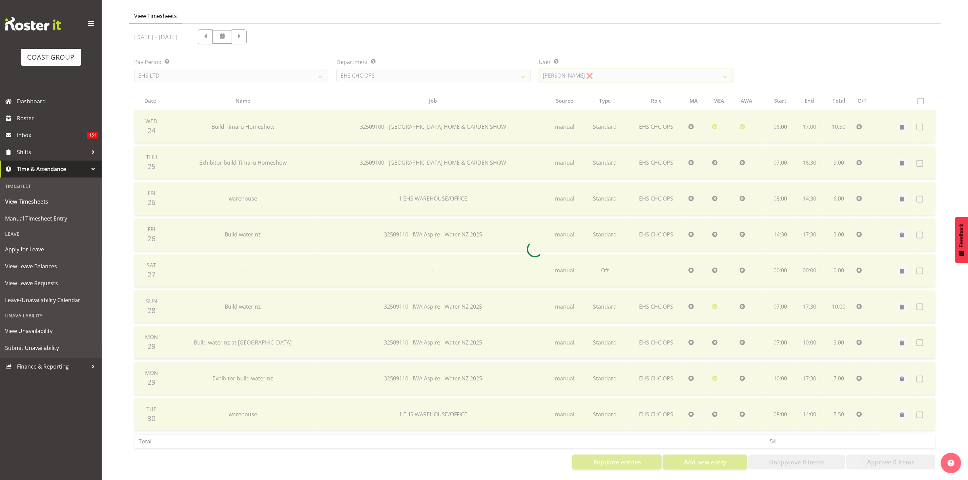
scroll to position [0, 0]
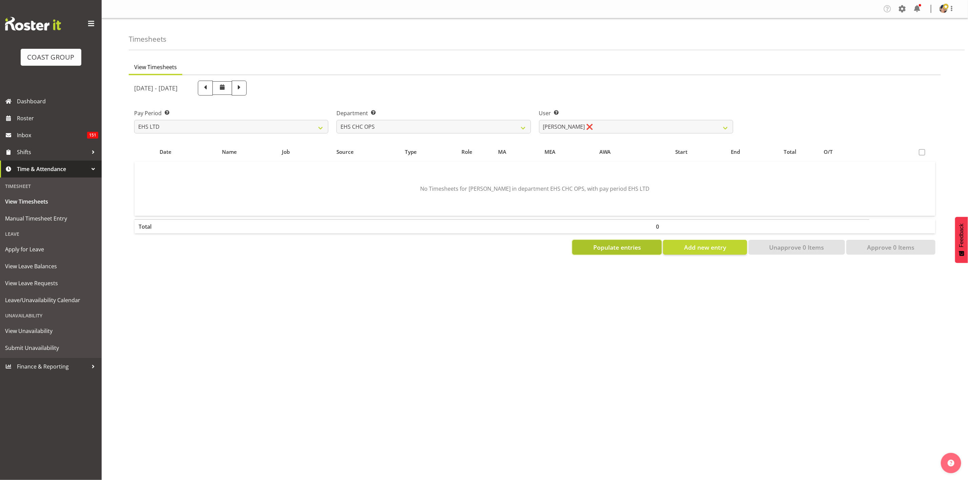
click at [615, 243] on span "Populate entries" at bounding box center [617, 247] width 48 height 9
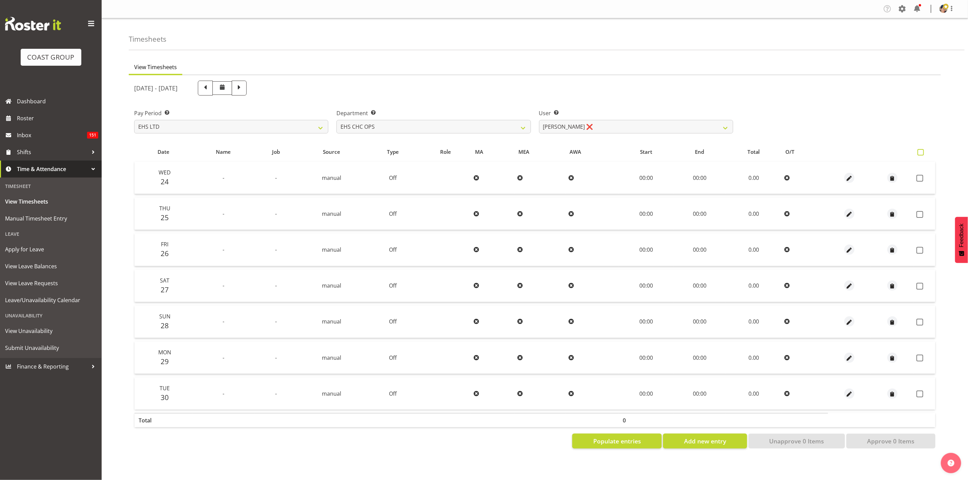
click at [919, 150] on span at bounding box center [921, 152] width 6 height 6
click at [919, 150] on input "checkbox" at bounding box center [920, 152] width 4 height 4
checkbox input "true"
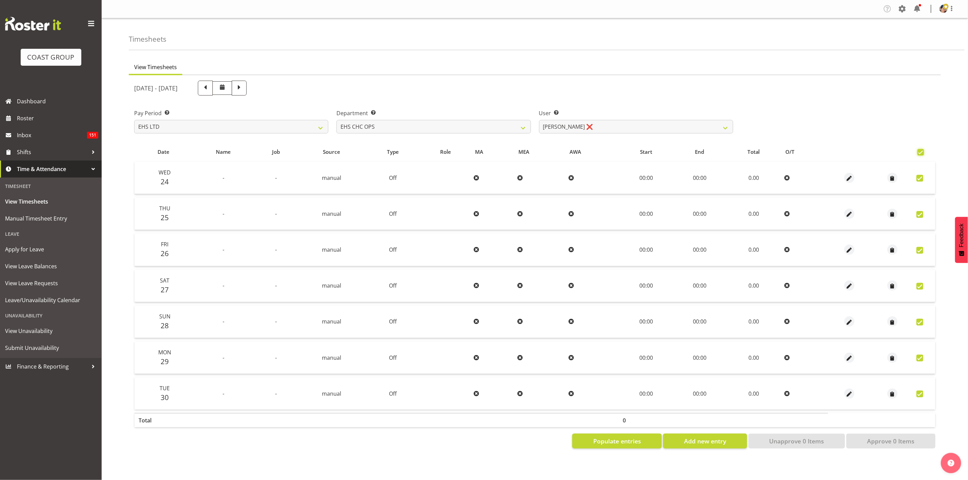
checkbox input "true"
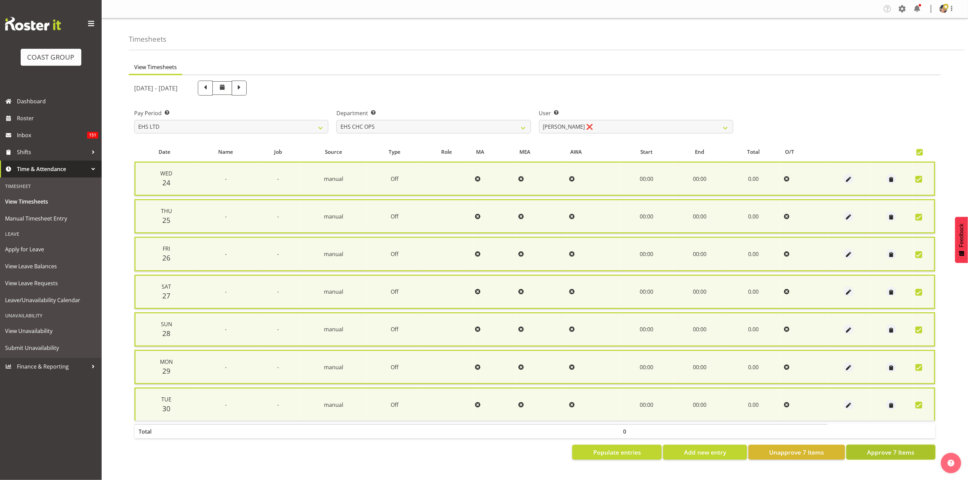
click at [876, 448] on span "Approve 7 Items" at bounding box center [890, 452] width 47 height 9
checkbox input "false"
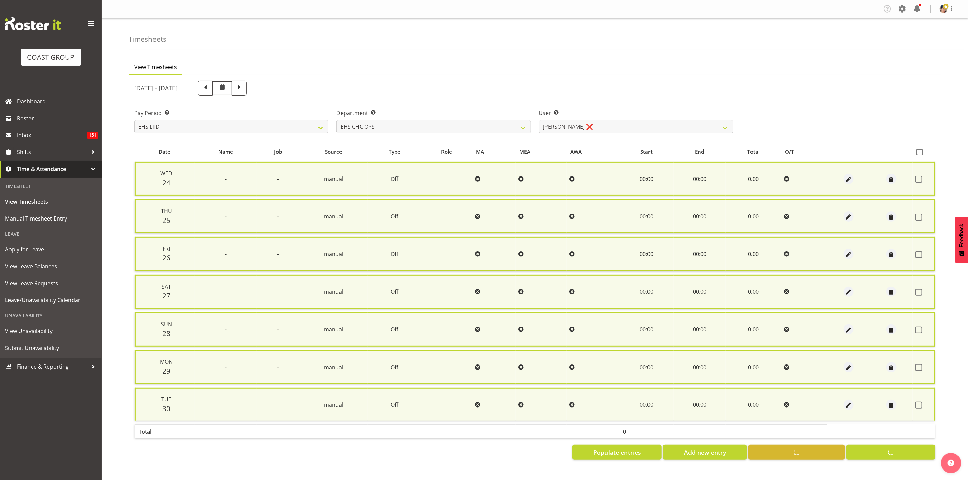
checkbox input "false"
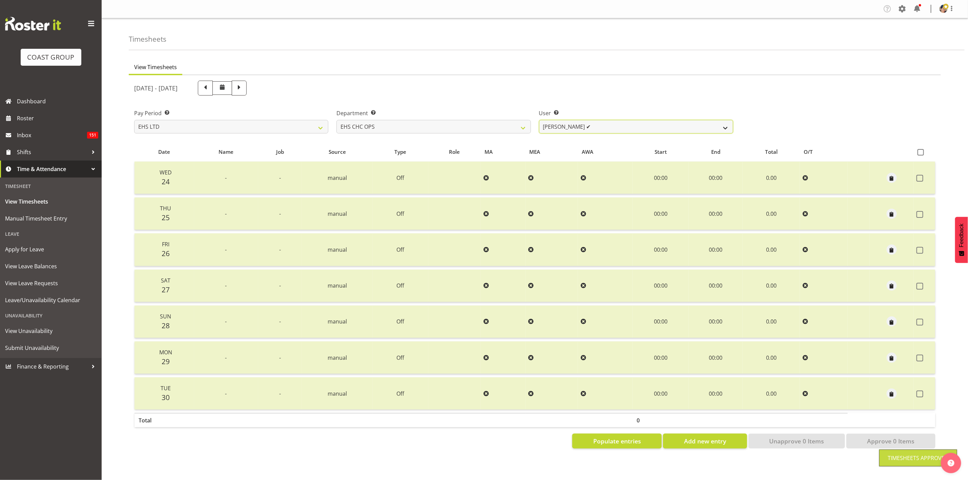
click at [600, 127] on select "[PERSON_NAME] ✔ [PERSON_NAME] ✔ [PERSON_NAME] ✔ [PERSON_NAME] ❌ [PERSON_NAME] ❌…" at bounding box center [636, 127] width 194 height 14
select select "11512"
click at [539, 120] on select "[PERSON_NAME] ✔ [PERSON_NAME] ✔ [PERSON_NAME] ✔ [PERSON_NAME] ❌ [PERSON_NAME] ❌…" at bounding box center [636, 127] width 194 height 14
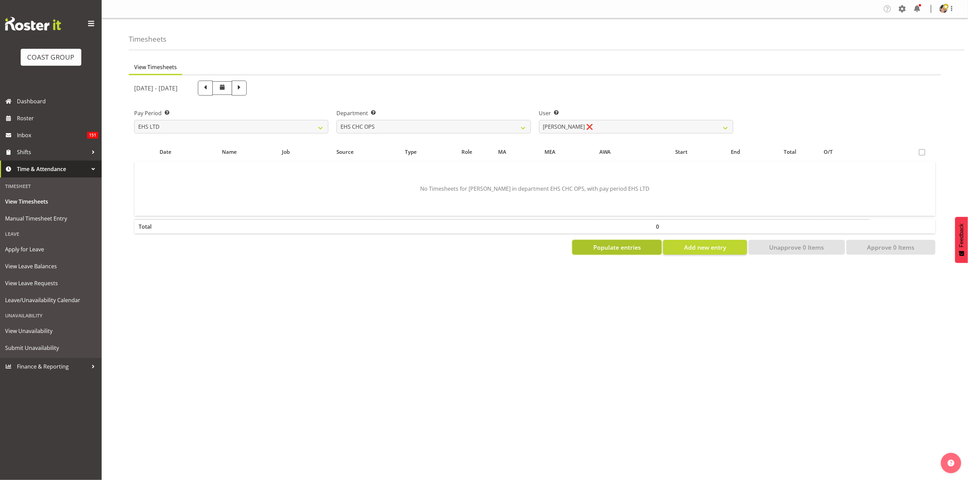
click at [626, 245] on span "Populate entries" at bounding box center [617, 247] width 48 height 9
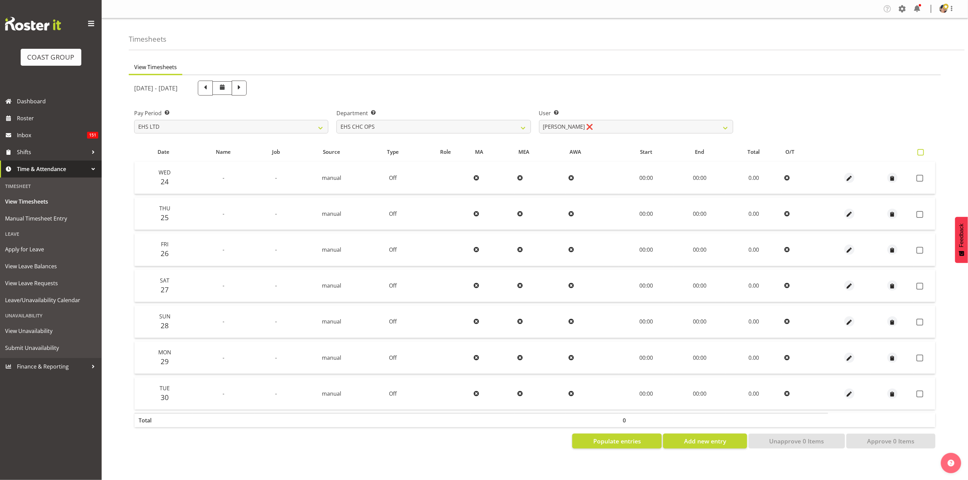
click at [924, 149] on label at bounding box center [923, 152] width 10 height 6
click at [922, 150] on input "checkbox" at bounding box center [920, 152] width 4 height 4
checkbox input "true"
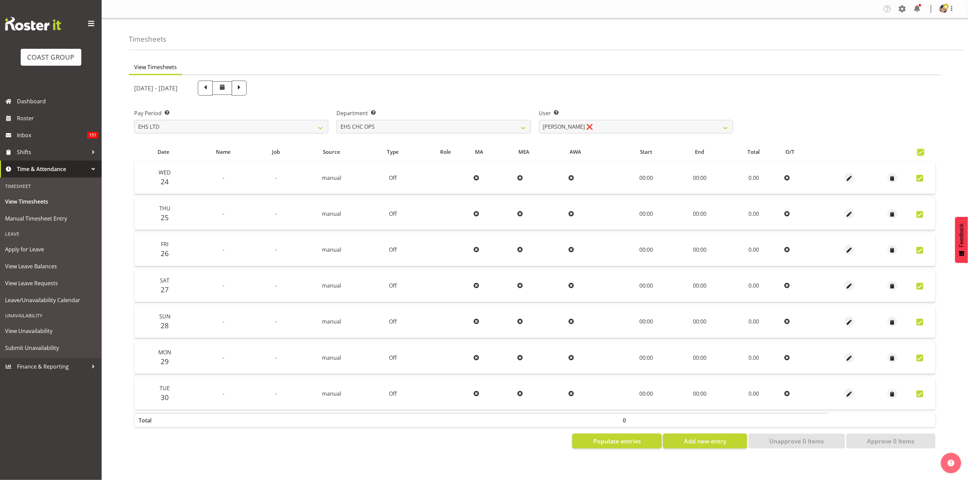
checkbox input "true"
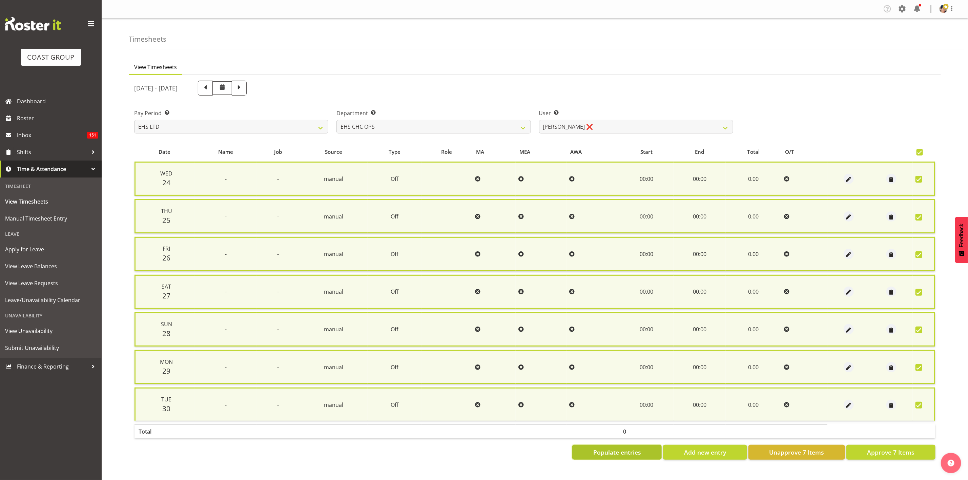
click at [603, 448] on span "Populate entries" at bounding box center [617, 452] width 48 height 9
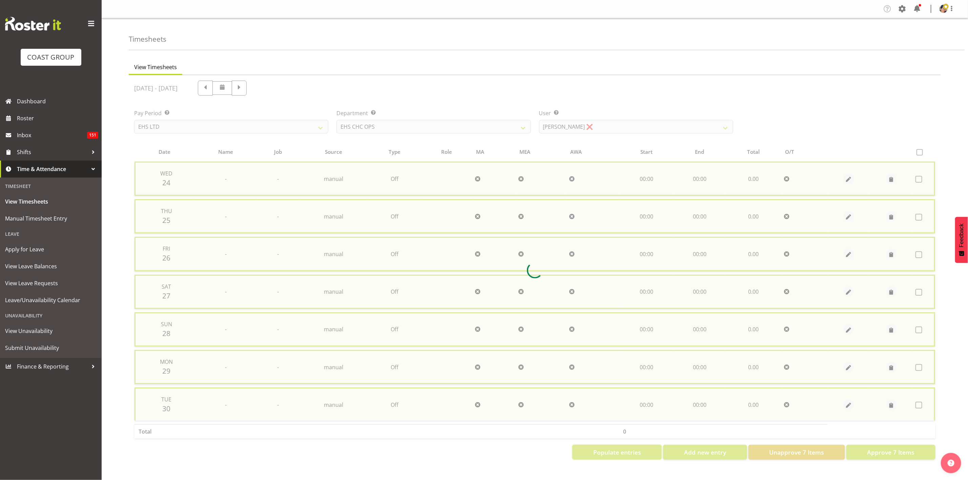
checkbox input "false"
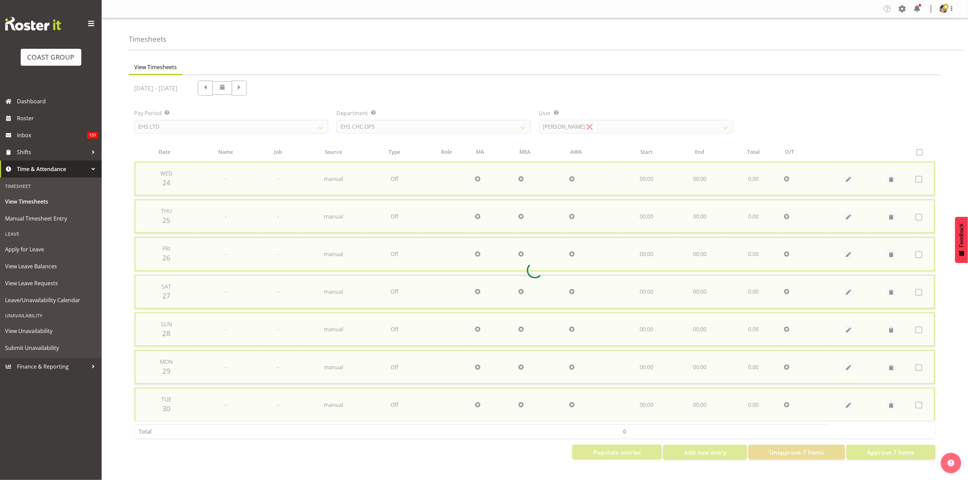
checkbox input "false"
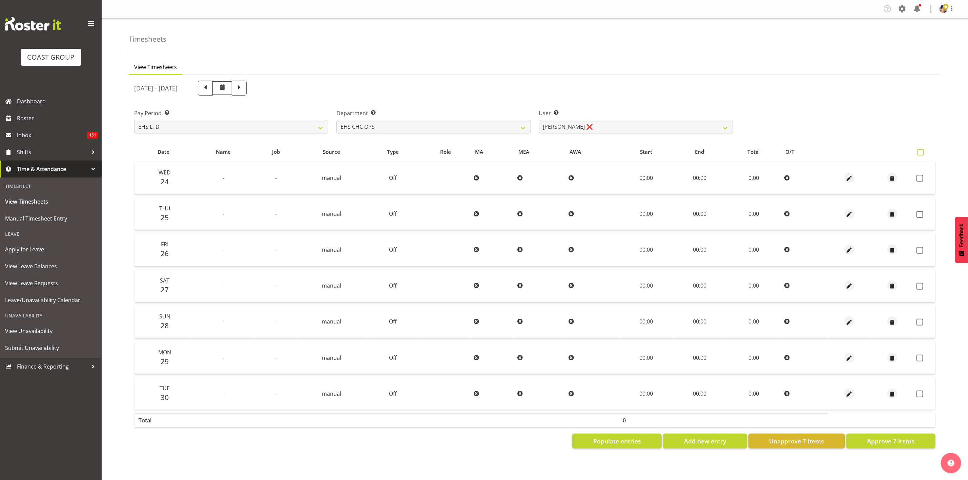
click at [921, 149] on span at bounding box center [921, 152] width 6 height 6
click at [921, 150] on input "checkbox" at bounding box center [920, 152] width 4 height 4
checkbox input "true"
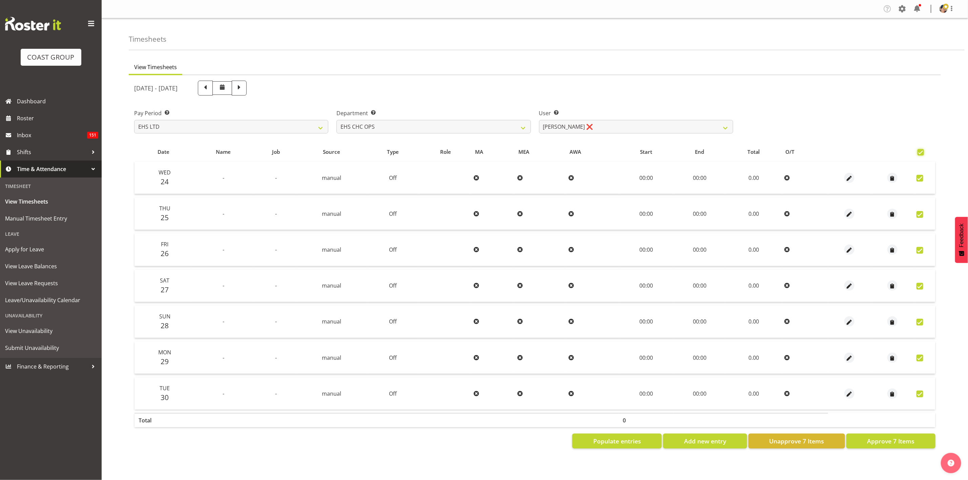
checkbox input "true"
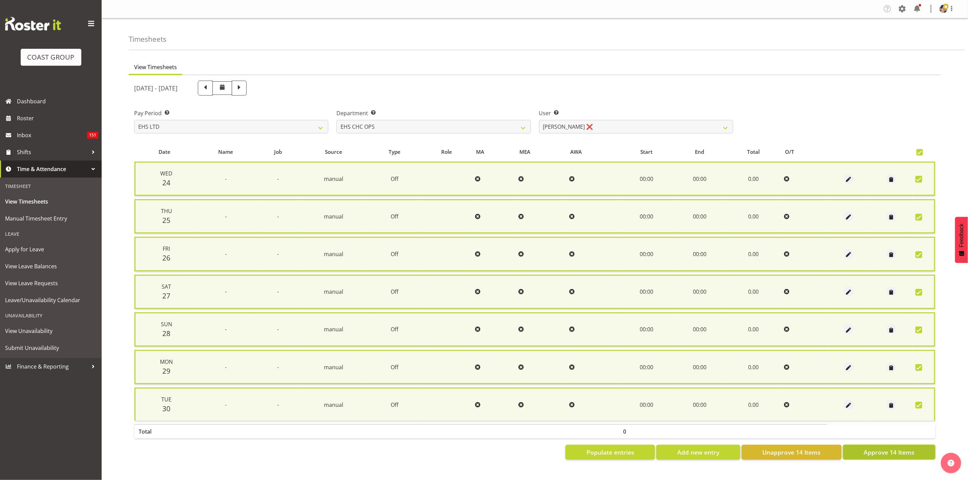
click at [887, 448] on span "Approve 14 Items" at bounding box center [889, 452] width 51 height 9
checkbox input "false"
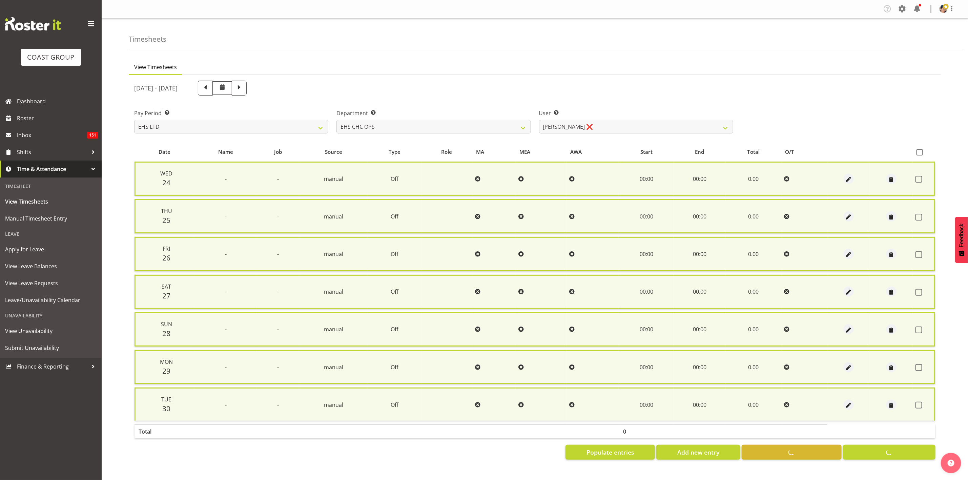
checkbox input "false"
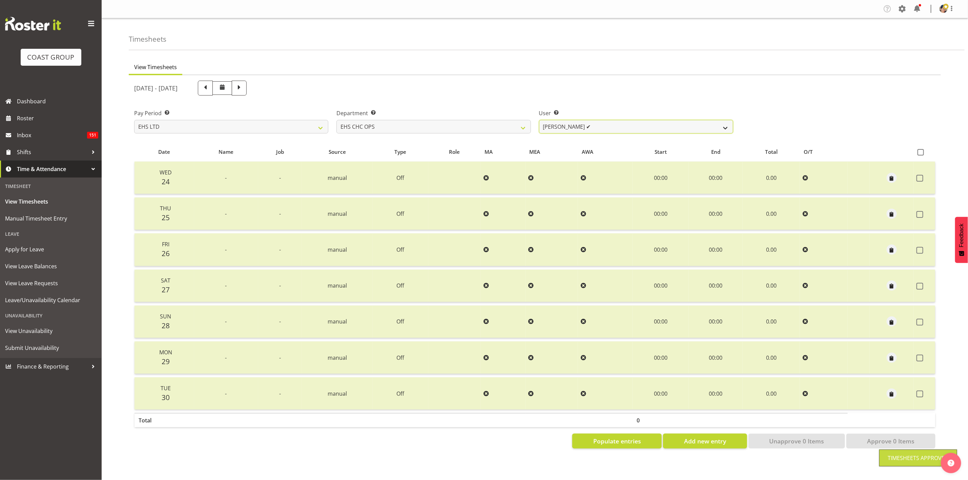
click at [620, 123] on select "[PERSON_NAME] ✔ [PERSON_NAME] ✔ [PERSON_NAME] ✔ [PERSON_NAME] ✔ [PERSON_NAME] ❌…" at bounding box center [636, 127] width 194 height 14
select select "9478"
click at [539, 120] on select "[PERSON_NAME] ✔ [PERSON_NAME] ✔ [PERSON_NAME] ✔ [PERSON_NAME] ✔ [PERSON_NAME] ❌…" at bounding box center [636, 127] width 194 height 14
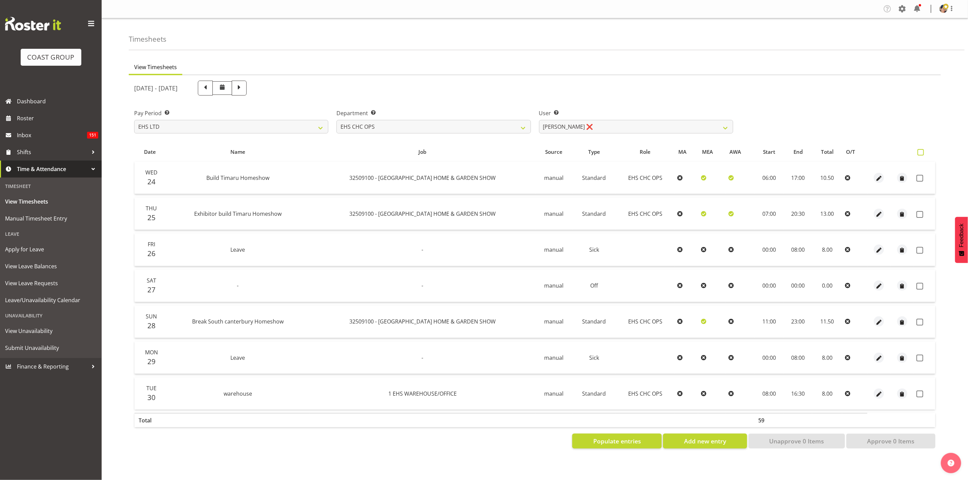
click at [924, 151] on label at bounding box center [923, 152] width 10 height 6
click at [922, 151] on input "checkbox" at bounding box center [920, 152] width 4 height 4
checkbox input "true"
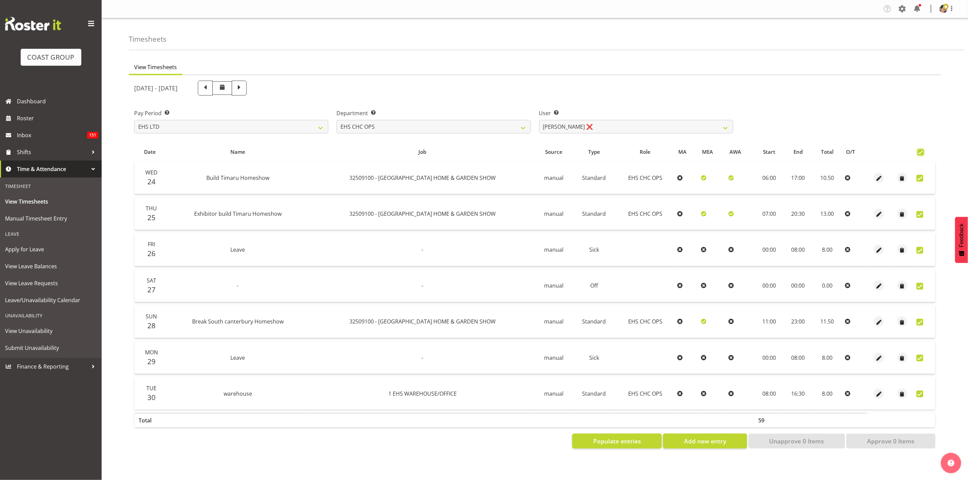
checkbox input "true"
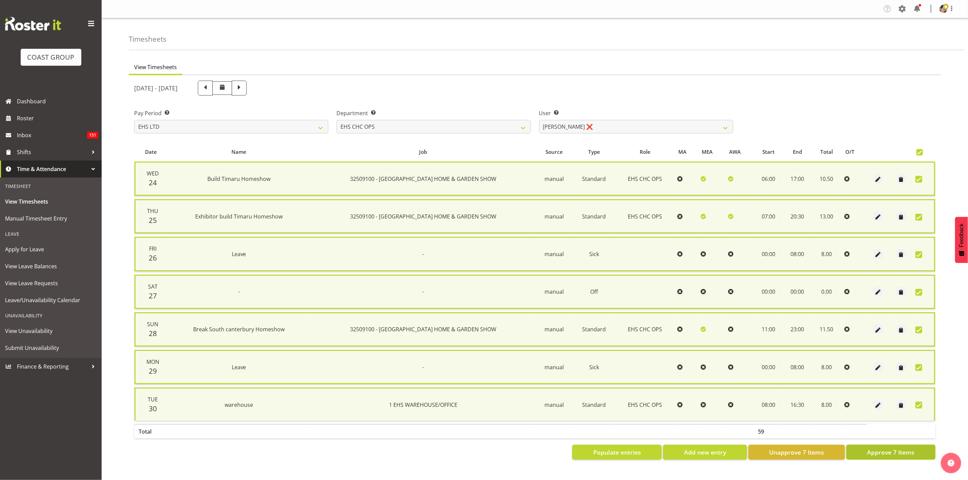
click at [882, 450] on span "Approve 7 Items" at bounding box center [890, 452] width 47 height 9
checkbox input "false"
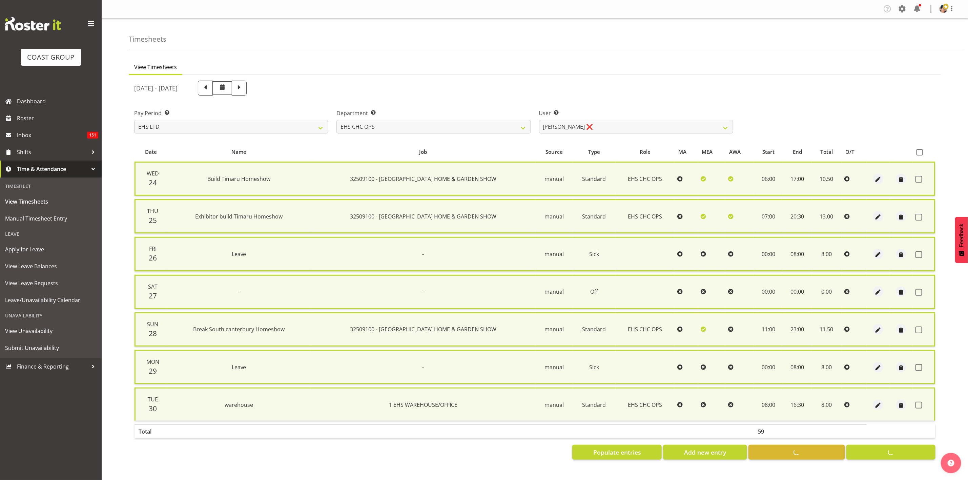
checkbox input "false"
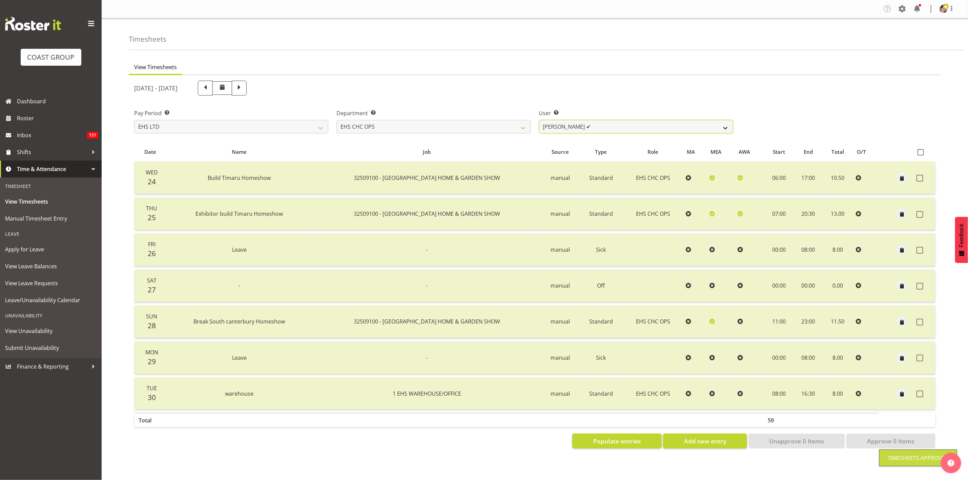
click at [607, 125] on select "[PERSON_NAME] ✔ [PERSON_NAME] ✔ [PERSON_NAME] ✔ [PERSON_NAME] ✔ [PERSON_NAME] ✔…" at bounding box center [636, 127] width 194 height 14
select select "10797"
click at [539, 120] on select "[PERSON_NAME] ✔ [PERSON_NAME] ✔ [PERSON_NAME] ✔ [PERSON_NAME] ✔ [PERSON_NAME] ✔…" at bounding box center [636, 127] width 194 height 14
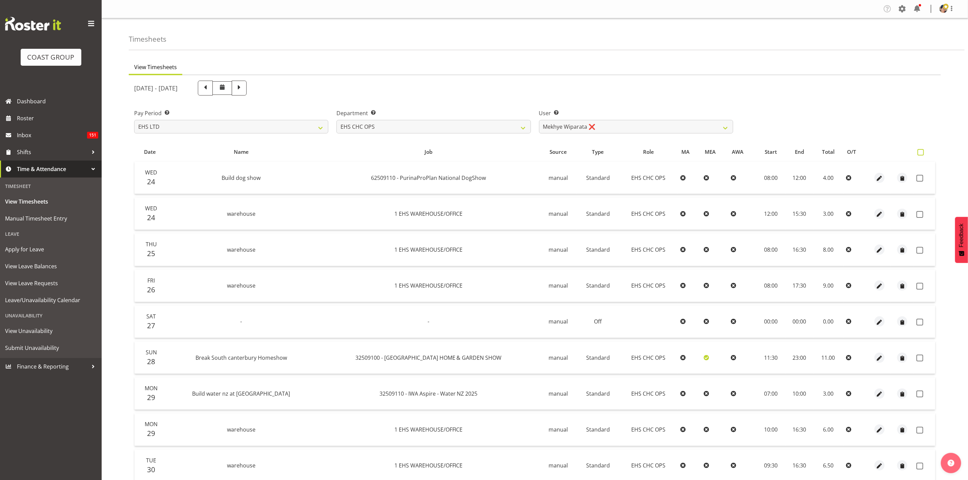
click at [919, 149] on span at bounding box center [921, 152] width 6 height 6
click at [919, 150] on input "checkbox" at bounding box center [920, 152] width 4 height 4
checkbox input "true"
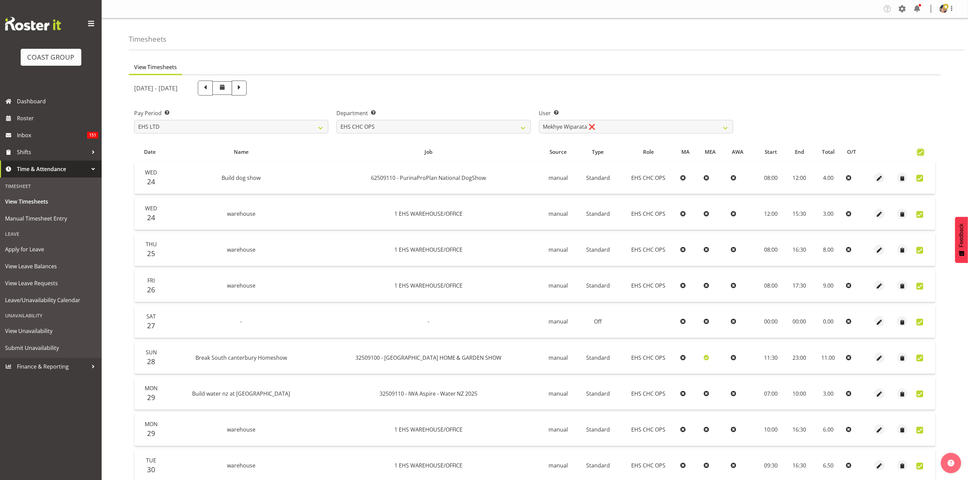
checkbox input "true"
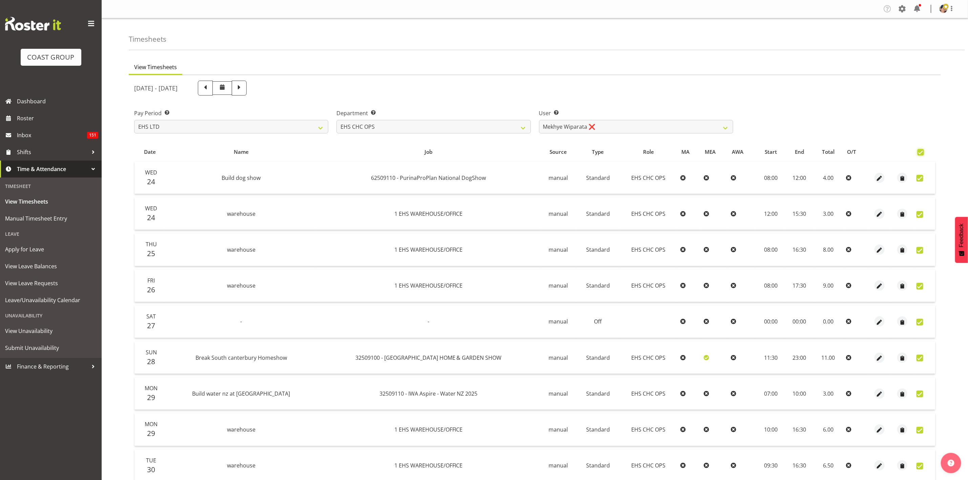
checkbox input "true"
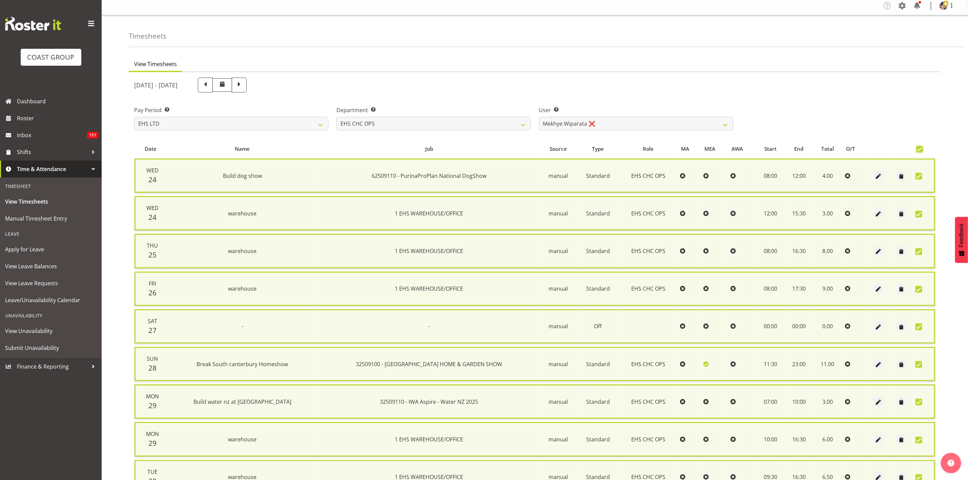
scroll to position [69, 0]
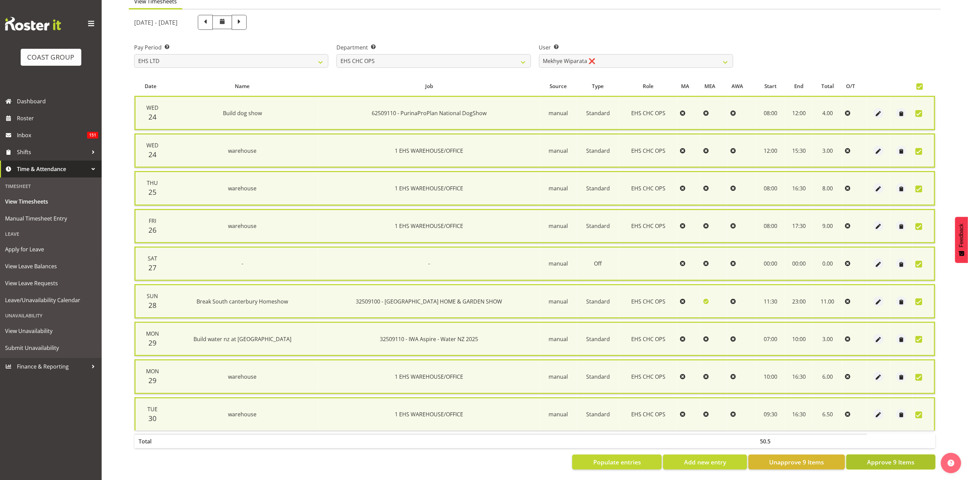
click at [893, 458] on span "Approve 9 Items" at bounding box center [890, 462] width 47 height 9
checkbox input "false"
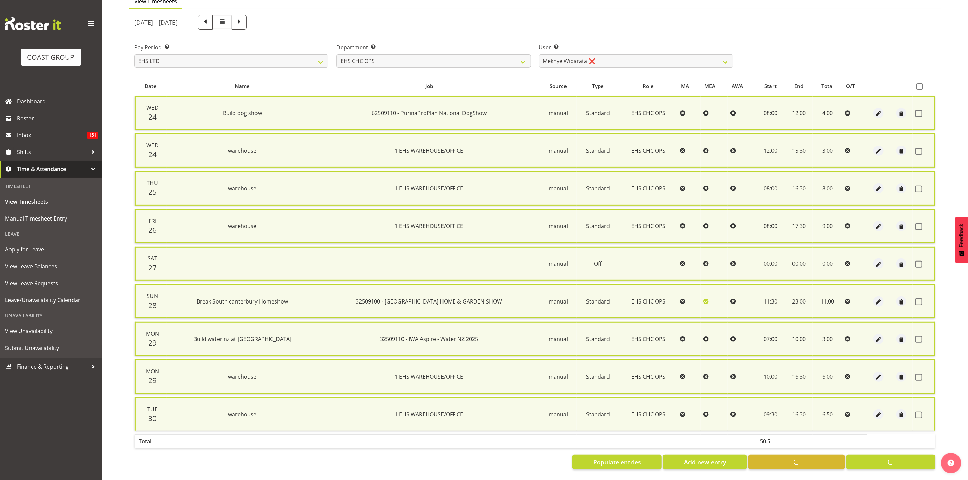
checkbox input "false"
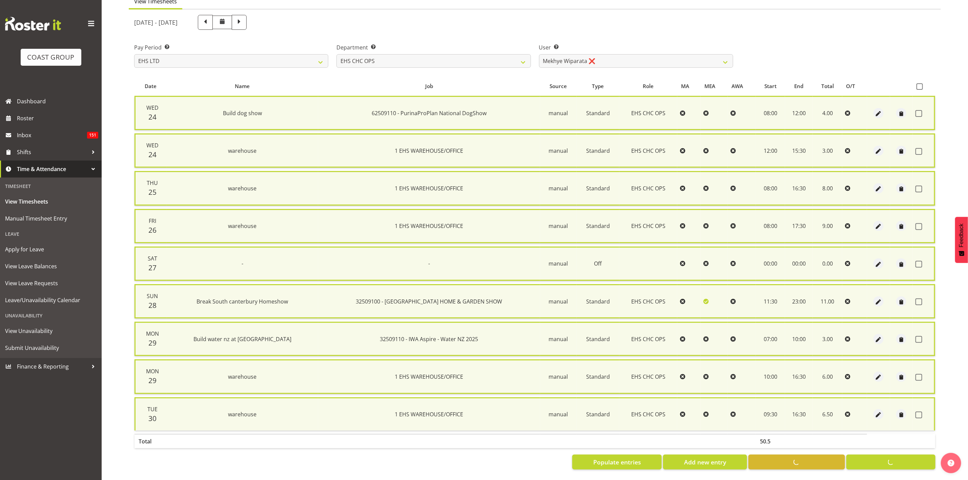
checkbox input "false"
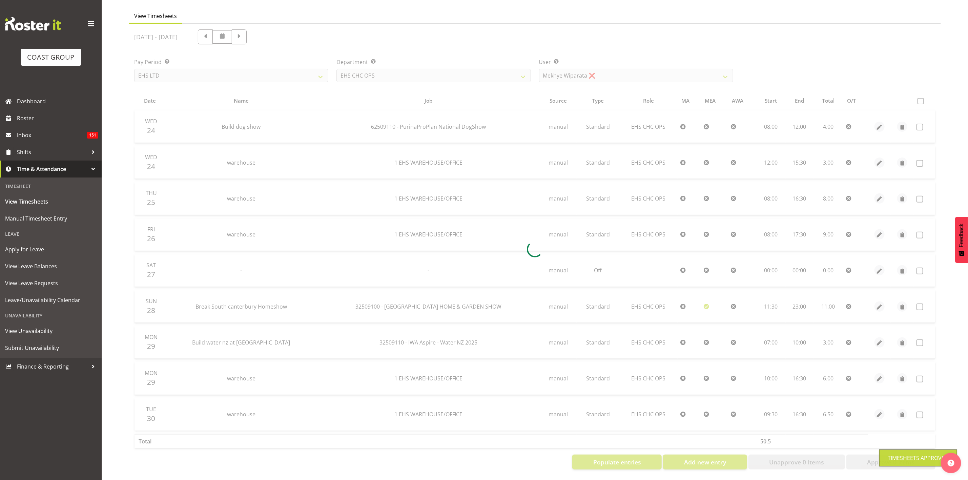
scroll to position [56, 0]
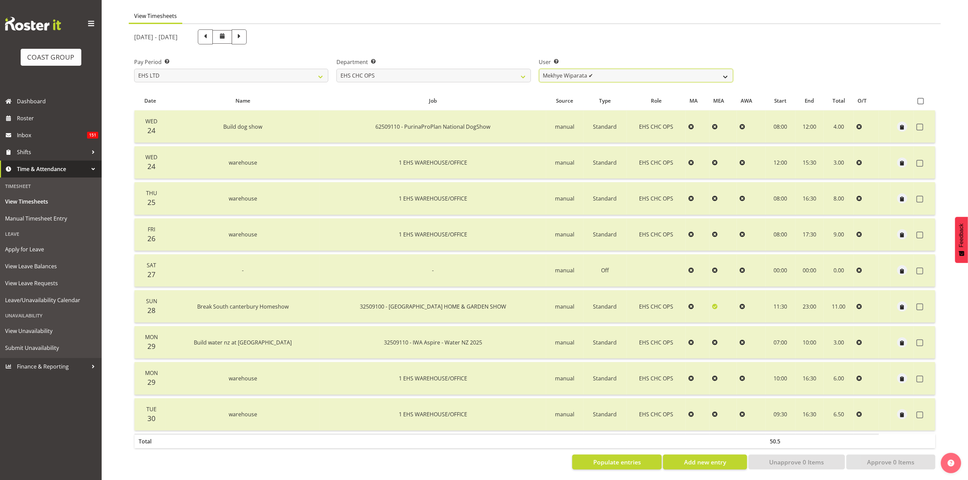
click at [620, 72] on select "[PERSON_NAME] ✔ [PERSON_NAME] ✔ [PERSON_NAME] ✔ [PERSON_NAME] ✔ [PERSON_NAME] ✔…" at bounding box center [636, 76] width 194 height 14
select select "8009"
click at [539, 69] on select "[PERSON_NAME] ✔ [PERSON_NAME] ✔ [PERSON_NAME] ✔ [PERSON_NAME] ✔ [PERSON_NAME] ✔…" at bounding box center [636, 76] width 194 height 14
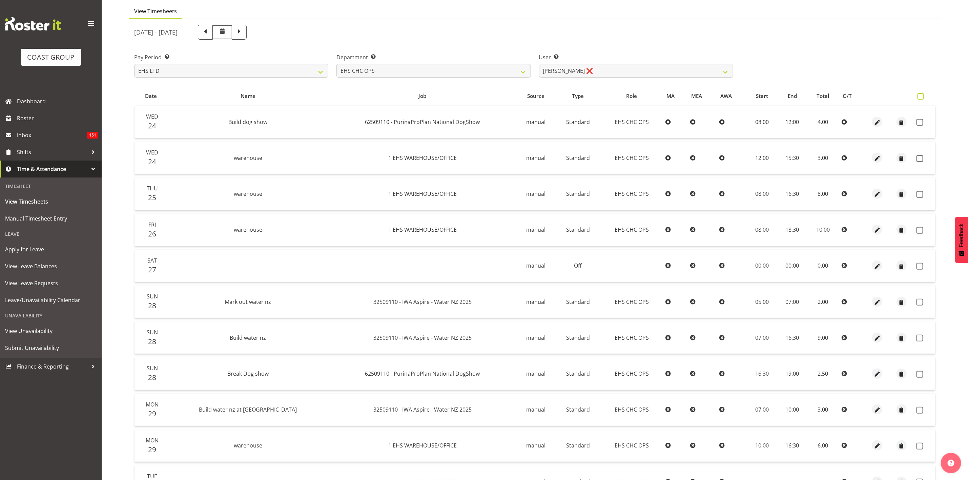
click at [920, 98] on span at bounding box center [921, 96] width 6 height 6
click at [920, 98] on input "checkbox" at bounding box center [920, 96] width 4 height 4
checkbox input "true"
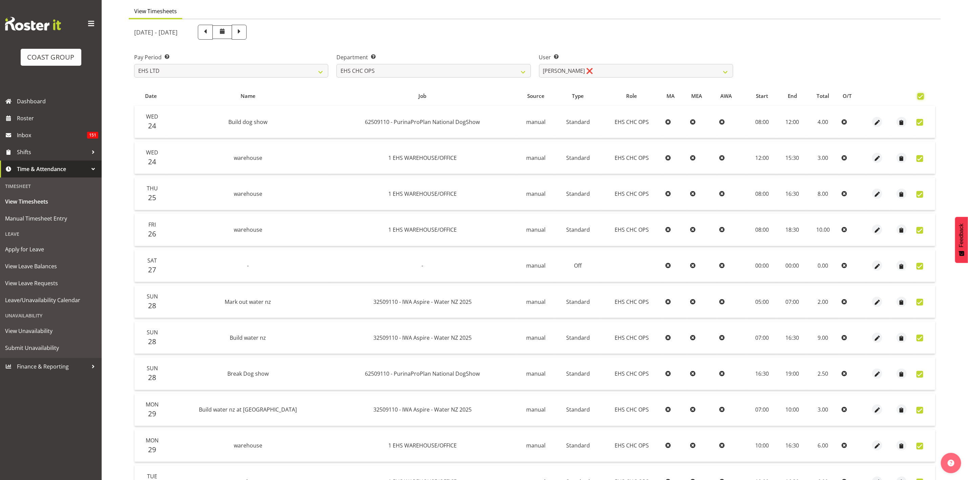
checkbox input "true"
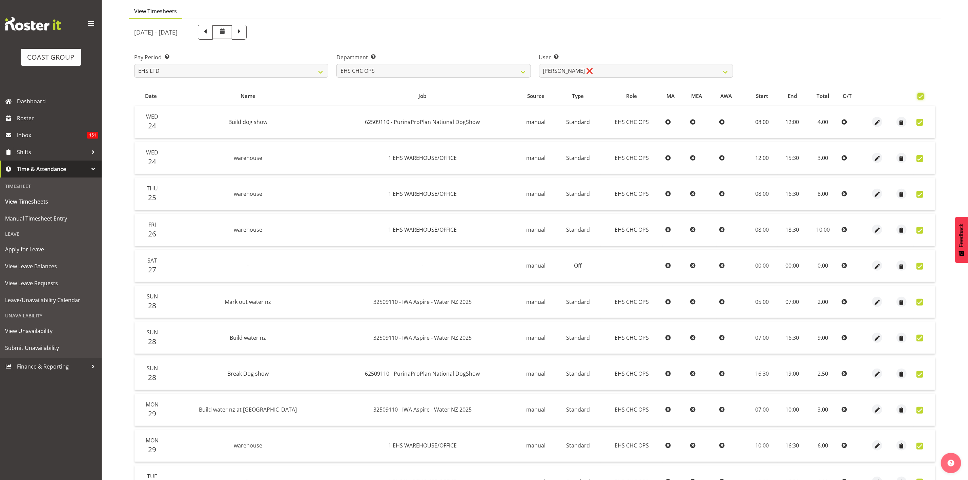
checkbox input "true"
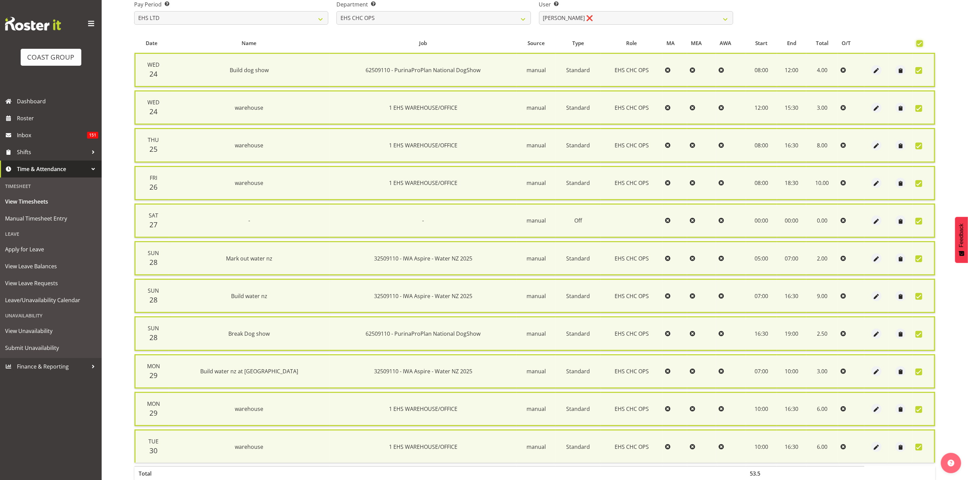
scroll to position [143, 0]
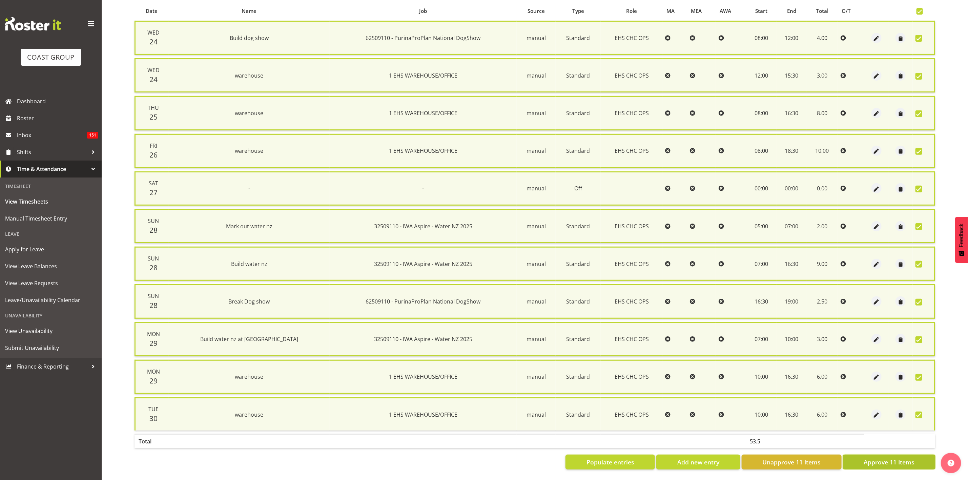
click at [864, 458] on span "Approve 11 Items" at bounding box center [889, 462] width 51 height 9
checkbox input "false"
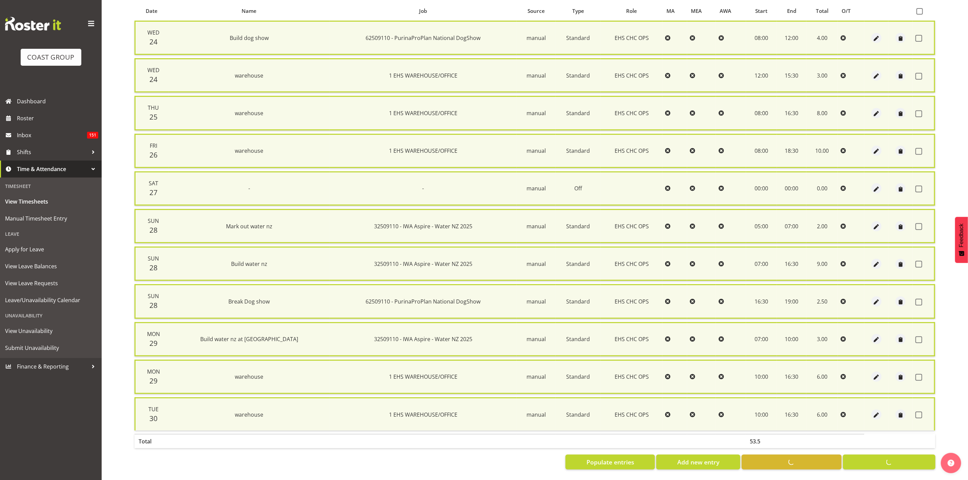
checkbox input "false"
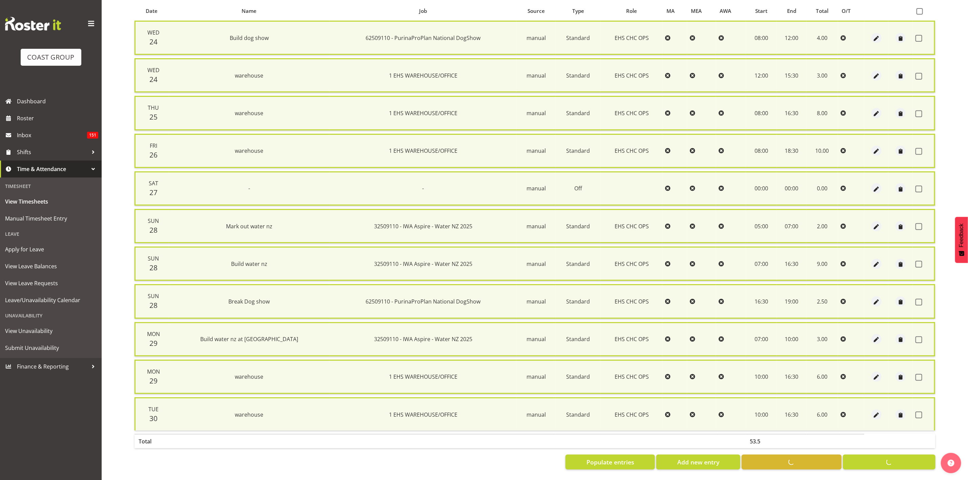
checkbox input "false"
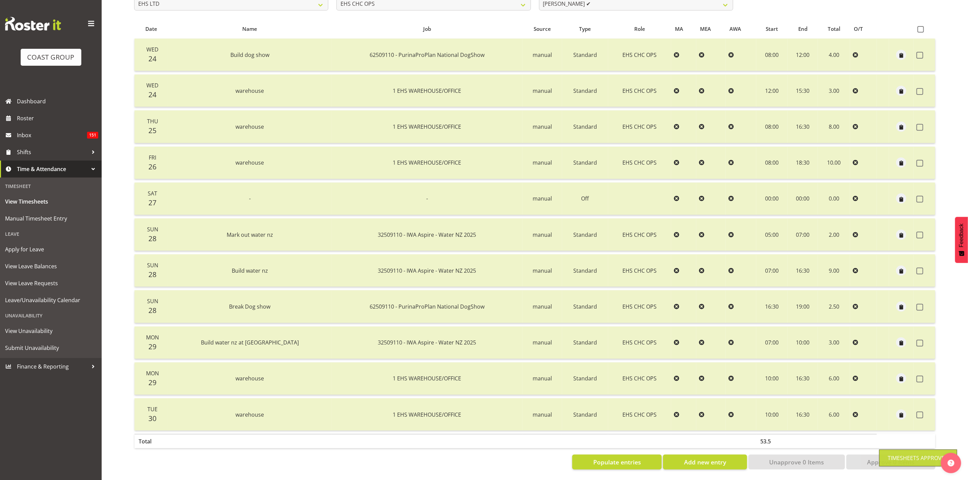
scroll to position [0, 0]
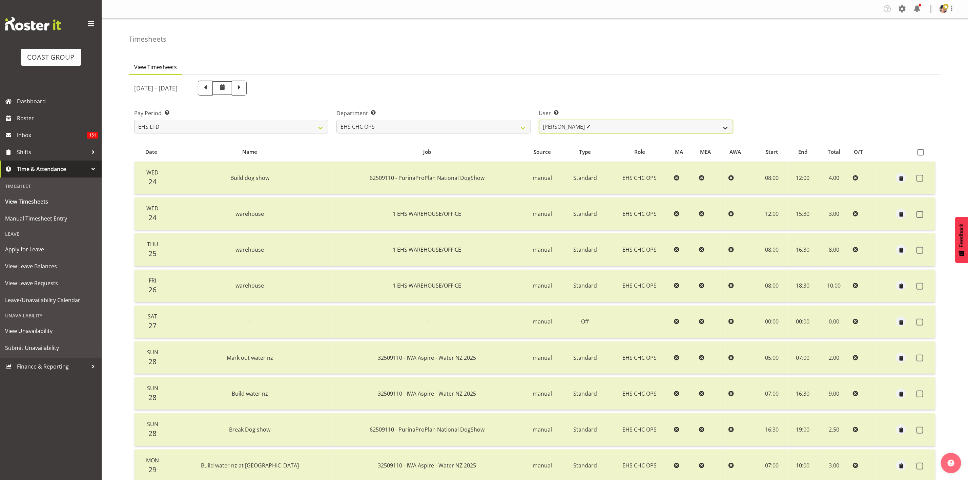
click at [591, 124] on select "[PERSON_NAME] ✔ [PERSON_NAME] ✔ [PERSON_NAME] ✔ [PERSON_NAME] ✔ [PERSON_NAME] ✔…" at bounding box center [636, 127] width 194 height 14
click at [539, 120] on select "[PERSON_NAME] ✔ [PERSON_NAME] ✔ [PERSON_NAME] ✔ [PERSON_NAME] ✔ [PERSON_NAME] ✔…" at bounding box center [636, 127] width 194 height 14
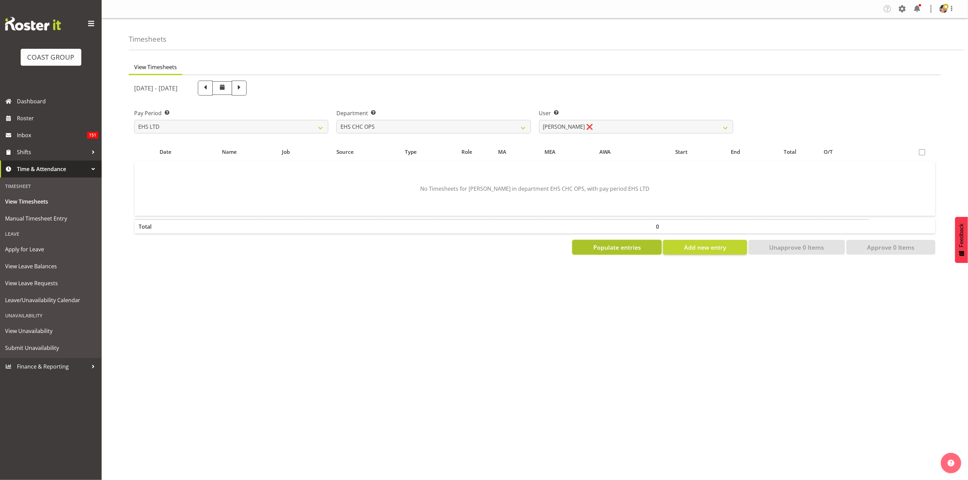
click at [638, 247] on span "Populate entries" at bounding box center [617, 247] width 48 height 9
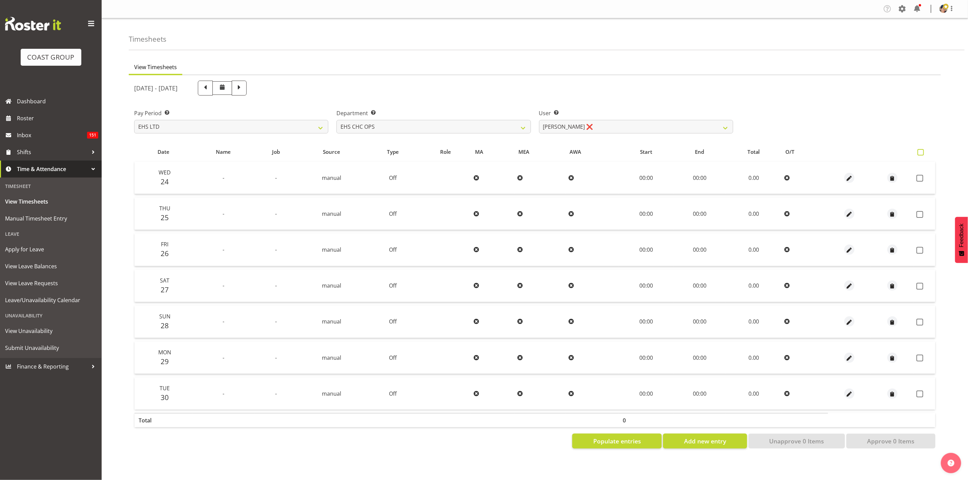
click at [918, 150] on span at bounding box center [921, 152] width 6 height 6
click at [918, 150] on input "checkbox" at bounding box center [920, 152] width 4 height 4
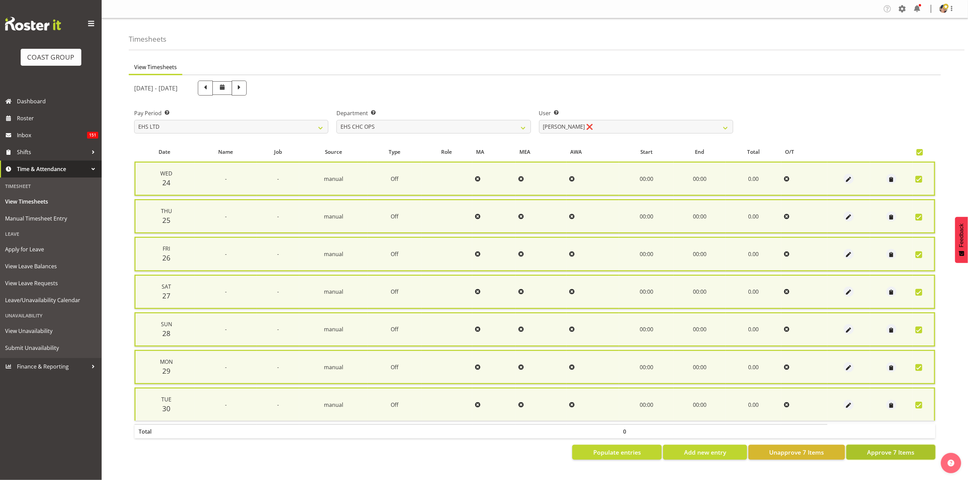
click at [891, 448] on span "Approve 7 Items" at bounding box center [890, 452] width 47 height 9
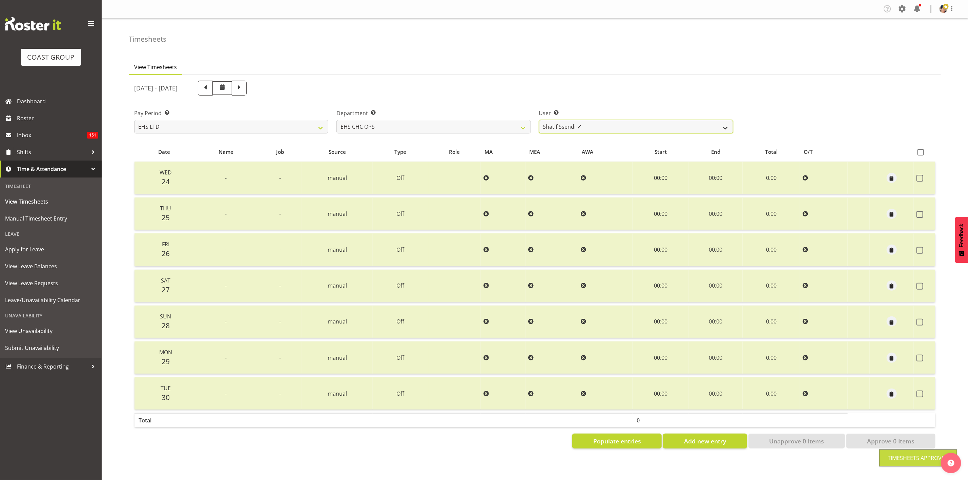
click at [585, 125] on select "[PERSON_NAME] ✔ [PERSON_NAME] ✔ [PERSON_NAME] ✔ [PERSON_NAME] ✔ [PERSON_NAME] ✔…" at bounding box center [636, 127] width 194 height 14
click at [539, 120] on select "[PERSON_NAME] ✔ [PERSON_NAME] ✔ [PERSON_NAME] ✔ [PERSON_NAME] ✔ [PERSON_NAME] ✔…" at bounding box center [636, 127] width 194 height 14
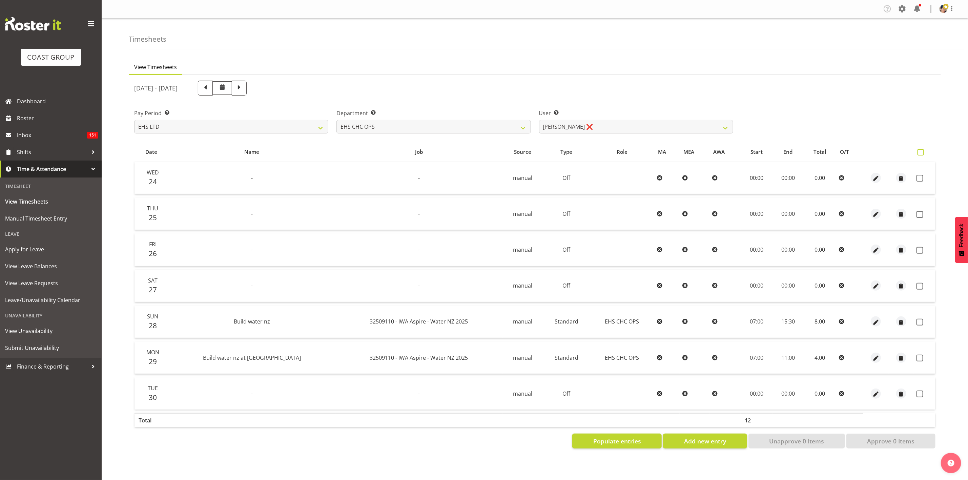
click at [923, 150] on span at bounding box center [921, 152] width 6 height 6
click at [922, 150] on input "checkbox" at bounding box center [920, 152] width 4 height 4
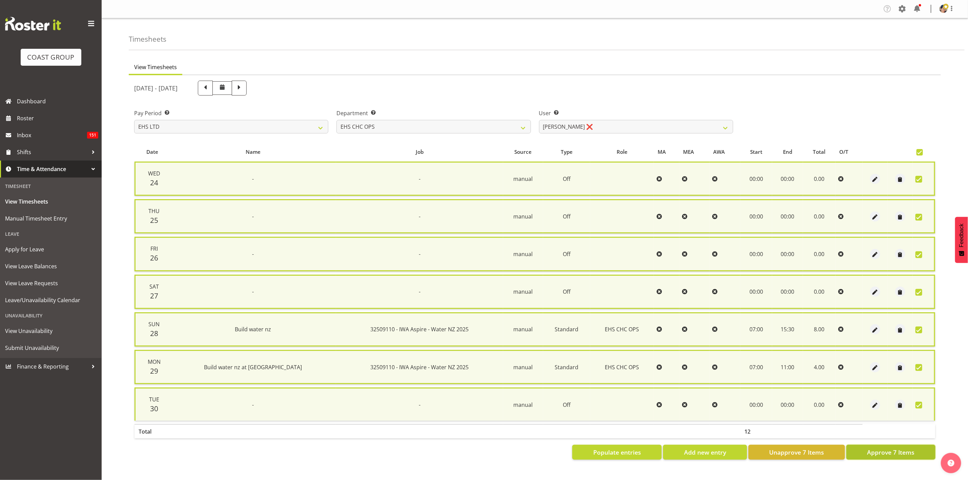
click at [868, 448] on span "Approve 7 Items" at bounding box center [890, 452] width 47 height 9
